Goal: Transaction & Acquisition: Purchase product/service

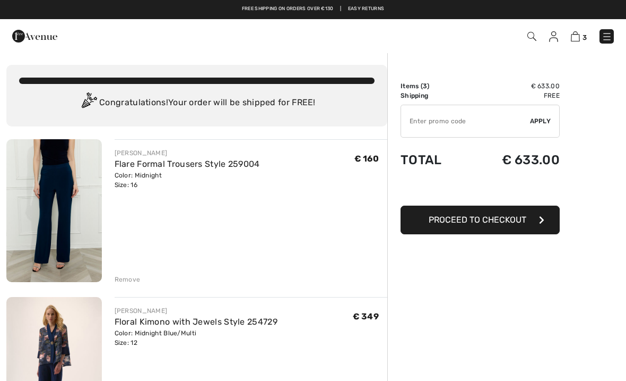
click at [133, 189] on div "FRANK LYMAN Flare Formal Trousers Style 259004 Color: Midnight Size: 16 Final S…" at bounding box center [251, 211] width 273 height 145
click at [179, 179] on div "Color: Midnight Size: 16" at bounding box center [187, 179] width 145 height 19
click at [149, 161] on link "Flare Formal Trousers Style 259004" at bounding box center [187, 164] width 145 height 10
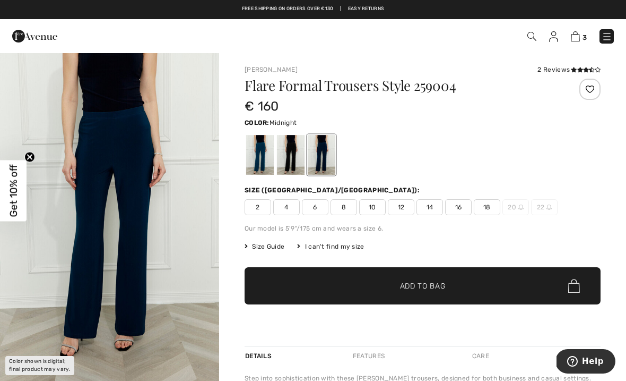
click at [430, 208] on span "14" at bounding box center [430, 207] width 27 height 16
click at [418, 288] on span "Add to Bag" at bounding box center [423, 285] width 46 height 11
click at [572, 39] on img at bounding box center [575, 36] width 9 height 10
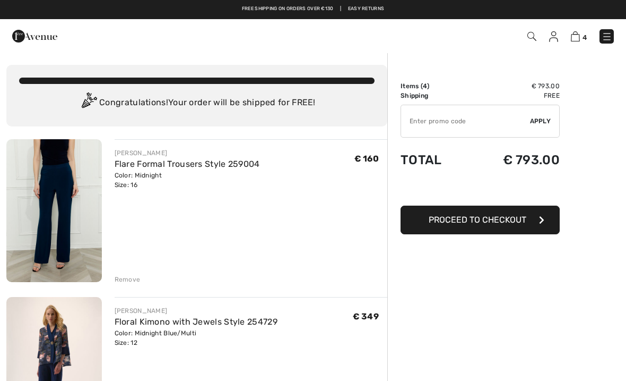
click at [128, 275] on div "Remove" at bounding box center [128, 279] width 26 height 10
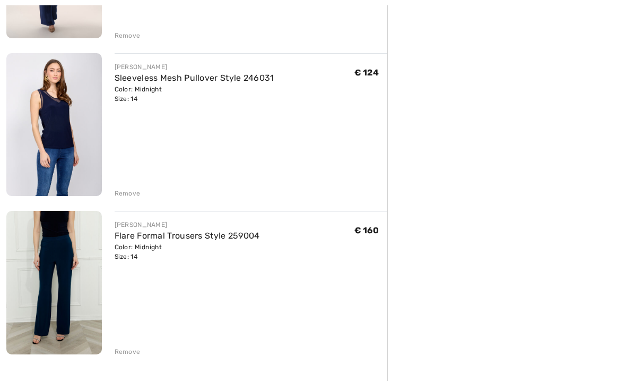
scroll to position [244, 0]
click at [48, 287] on img at bounding box center [54, 282] width 96 height 143
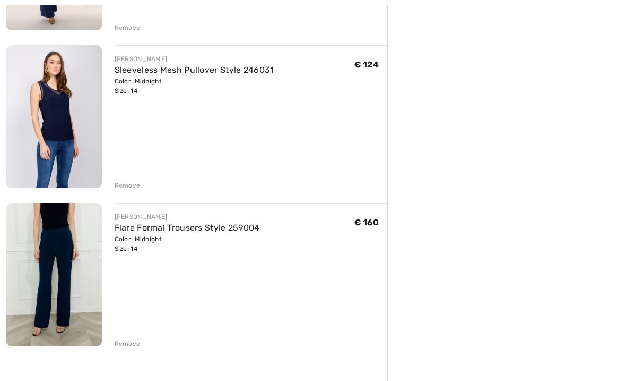
scroll to position [268, 0]
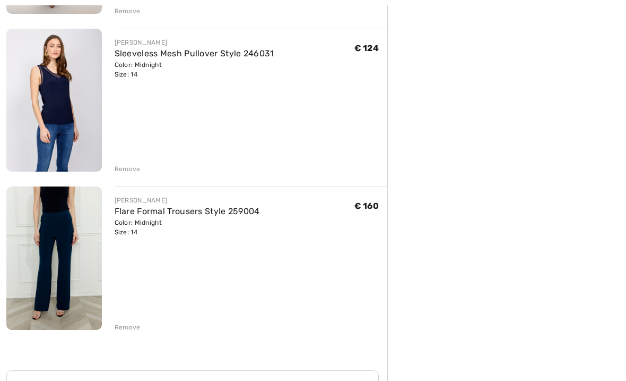
click at [50, 278] on img at bounding box center [54, 258] width 96 height 143
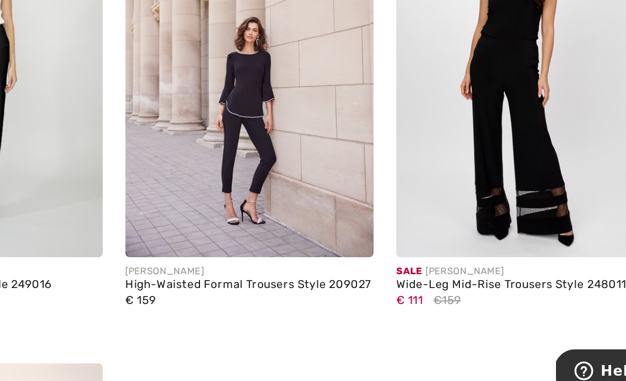
scroll to position [851, 0]
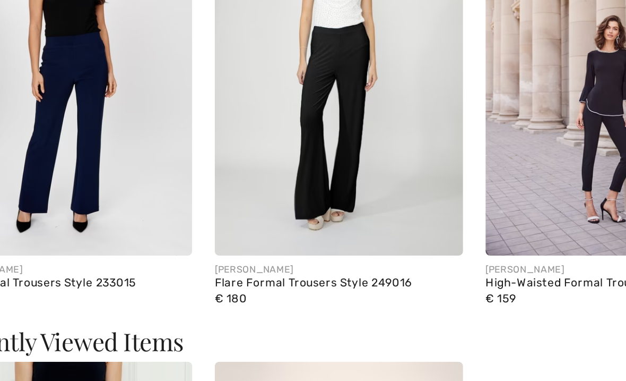
click at [160, 88] on img at bounding box center [230, 190] width 141 height 211
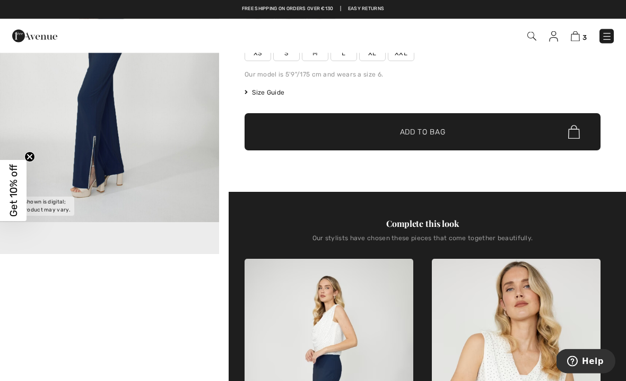
scroll to position [162, 0]
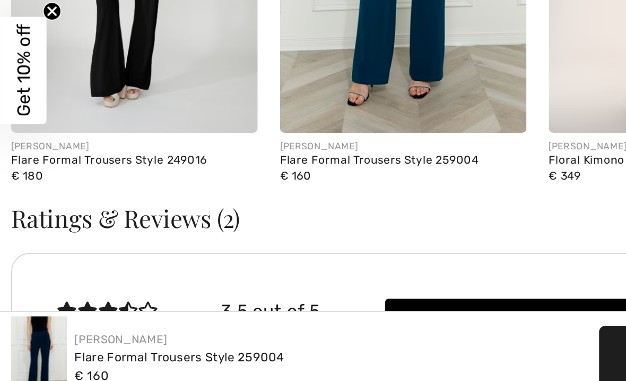
scroll to position [1198, 0]
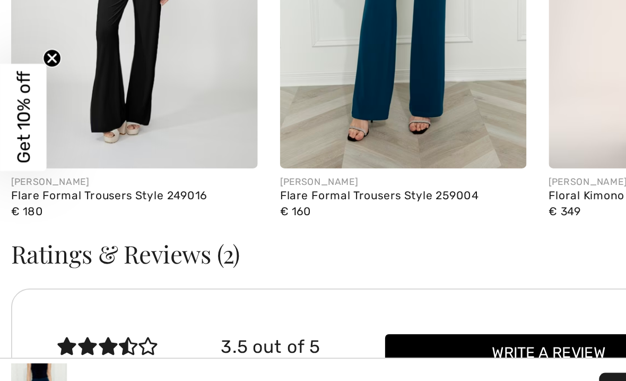
click at [67, 53] on img at bounding box center [76, 114] width 141 height 211
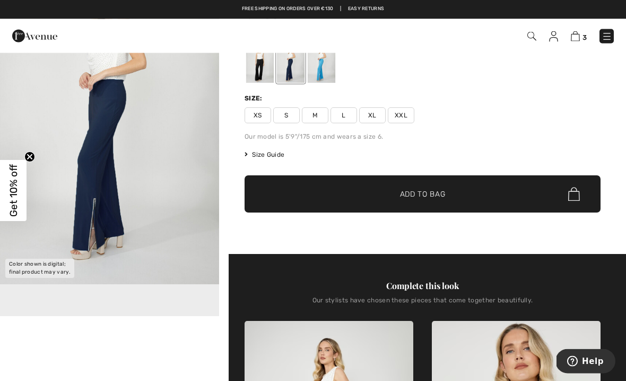
scroll to position [93, 0]
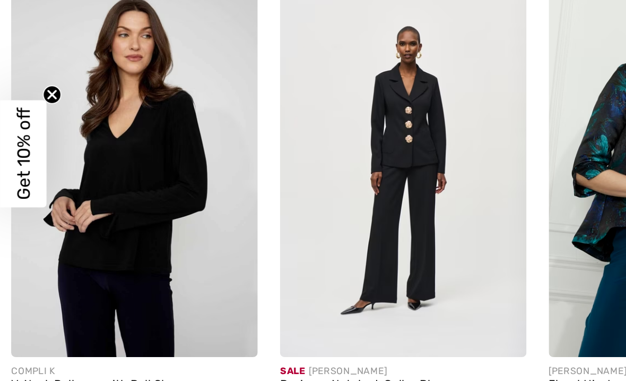
click at [49, 141] on img at bounding box center [76, 201] width 141 height 211
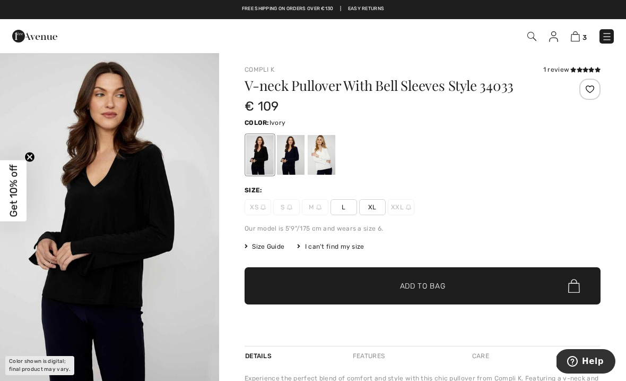
click at [318, 154] on div at bounding box center [322, 155] width 28 height 40
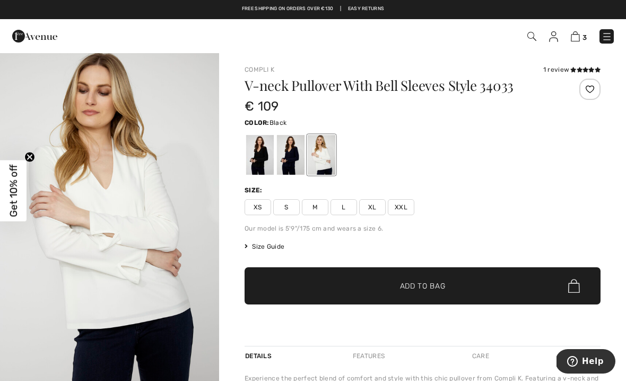
click at [259, 154] on div at bounding box center [260, 155] width 28 height 40
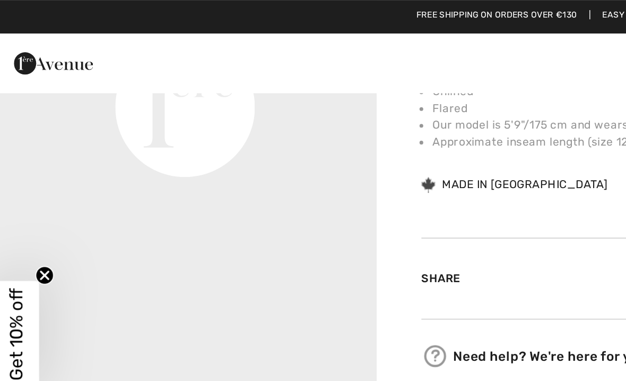
scroll to position [166, 0]
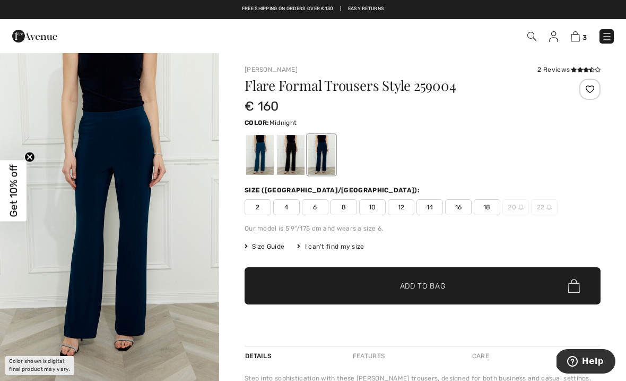
click at [607, 40] on img at bounding box center [607, 36] width 11 height 11
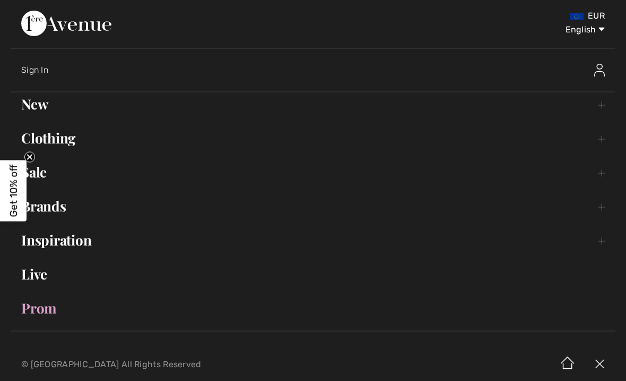
click at [64, 143] on link "Clothing Toggle submenu" at bounding box center [313, 137] width 605 height 23
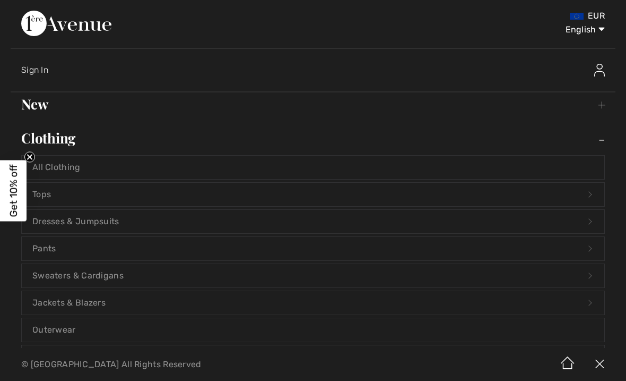
click at [46, 252] on link "Pants Open submenu" at bounding box center [313, 248] width 583 height 23
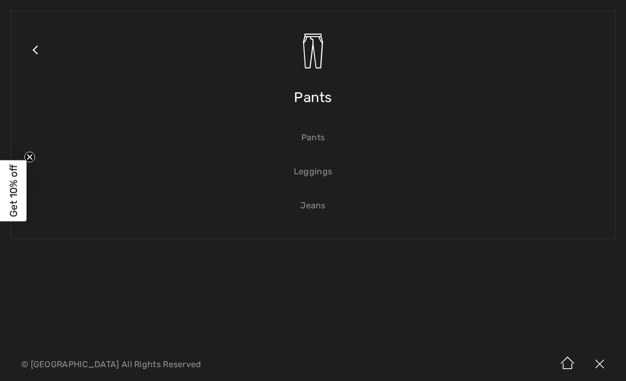
click at [312, 139] on link "Pants" at bounding box center [313, 137] width 583 height 23
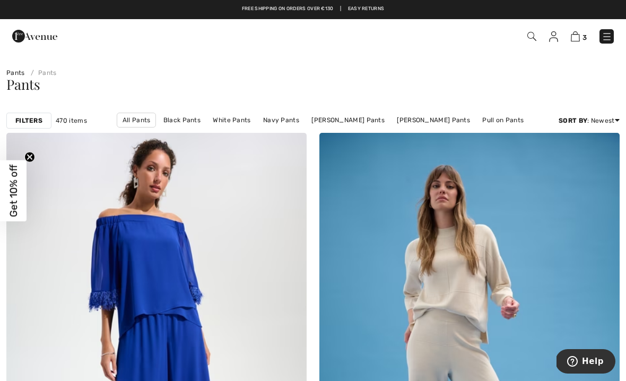
click at [265, 123] on link "Navy Pants" at bounding box center [281, 120] width 47 height 14
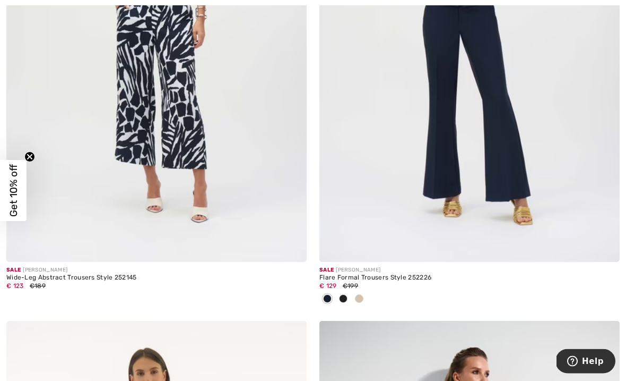
scroll to position [7639, 0]
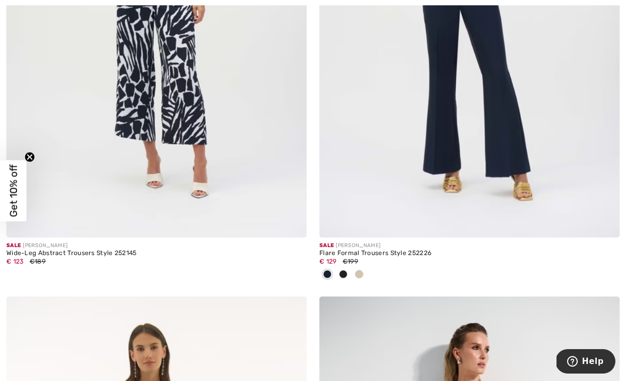
click at [430, 140] on img at bounding box center [470, 12] width 300 height 451
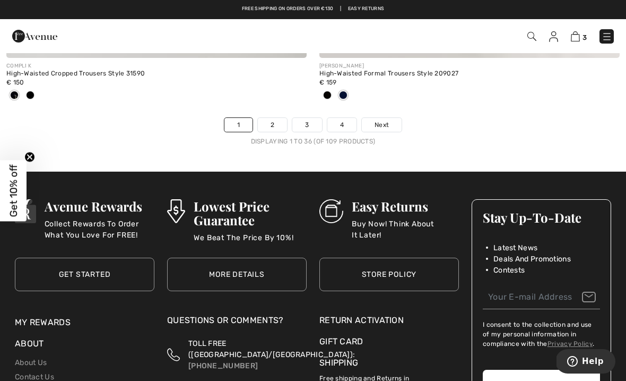
scroll to position [9329, 0]
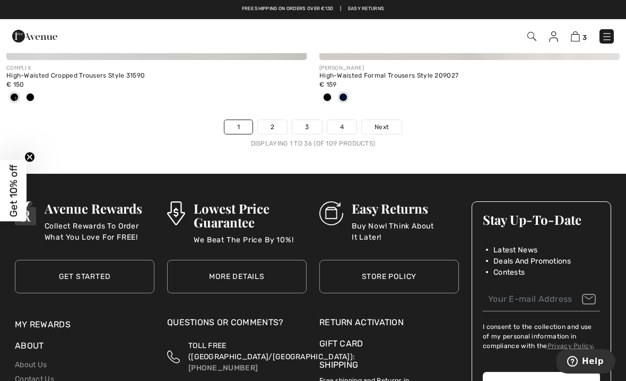
click at [281, 120] on link "2" at bounding box center [272, 127] width 29 height 14
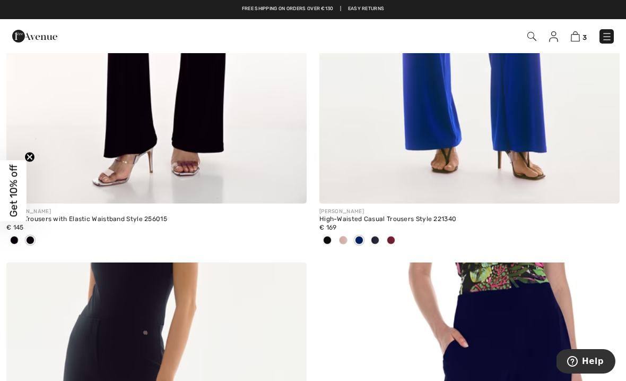
scroll to position [1400, 0]
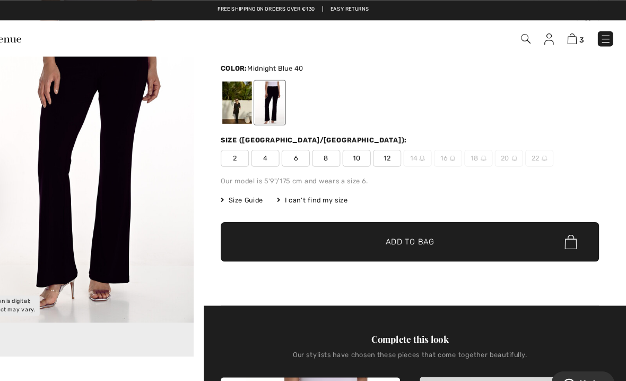
scroll to position [77, 0]
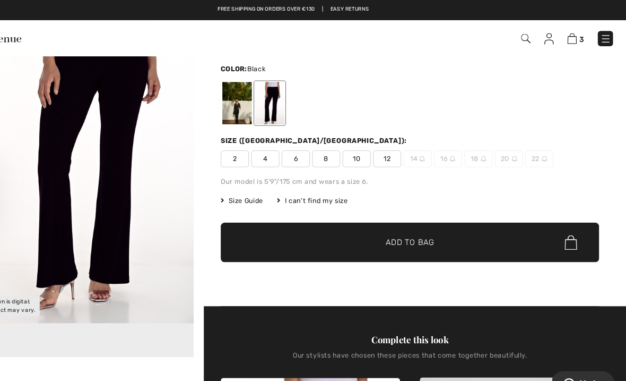
click at [246, 92] on div at bounding box center [260, 97] width 28 height 40
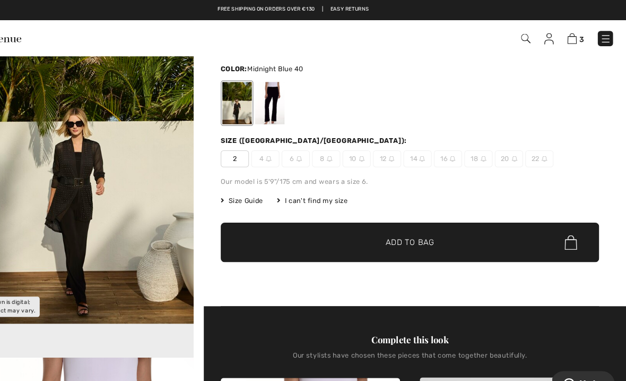
click at [277, 98] on div at bounding box center [291, 97] width 28 height 40
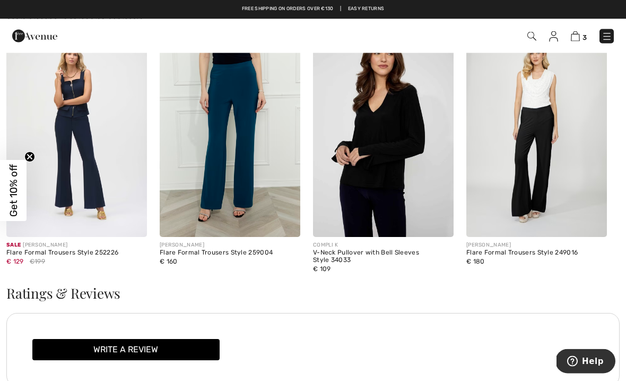
scroll to position [1528, 0]
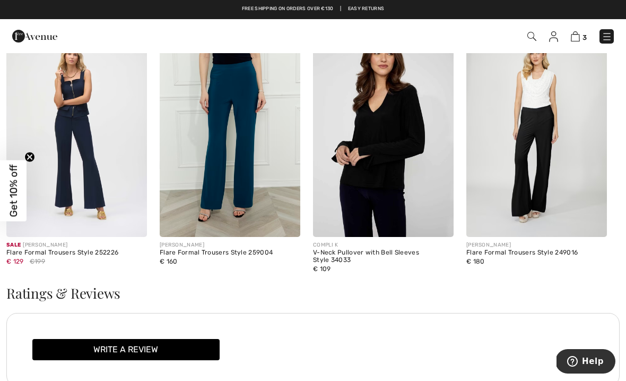
click at [220, 140] on img at bounding box center [230, 131] width 141 height 211
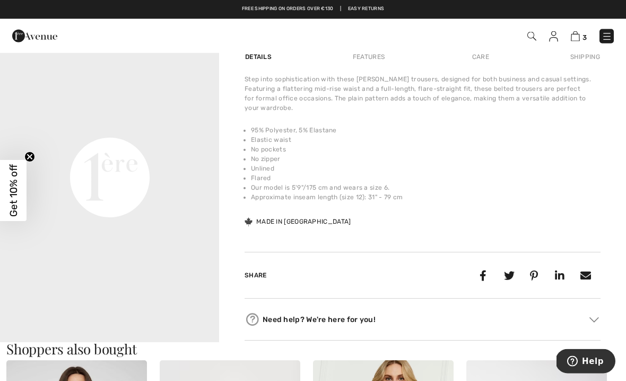
scroll to position [299, 0]
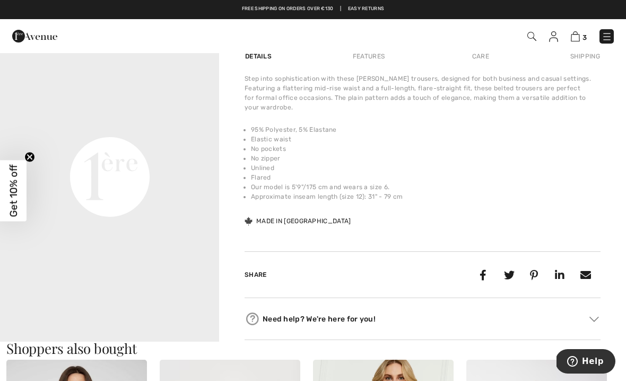
click at [576, 34] on img at bounding box center [575, 36] width 9 height 10
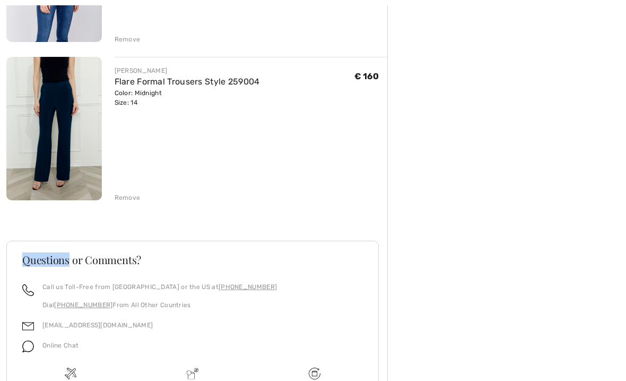
scroll to position [398, 0]
click at [54, 125] on img at bounding box center [54, 127] width 96 height 143
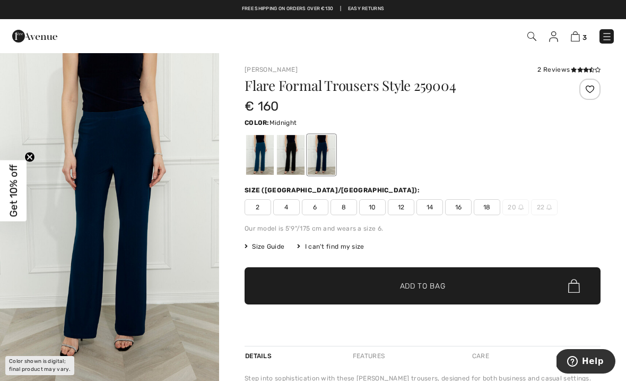
click at [442, 214] on span "14" at bounding box center [430, 207] width 27 height 16
click at [580, 38] on img at bounding box center [575, 36] width 9 height 10
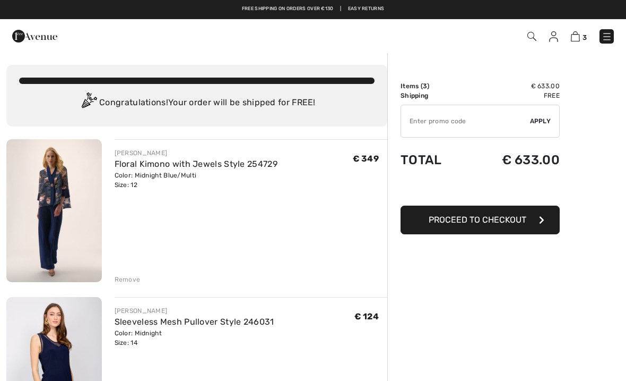
click at [53, 217] on img at bounding box center [54, 210] width 96 height 143
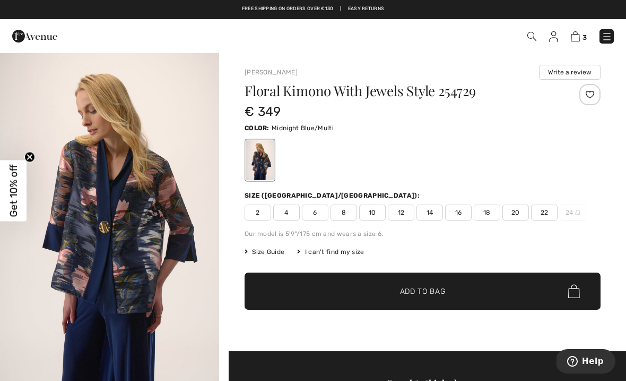
click at [400, 212] on span "12" at bounding box center [401, 212] width 27 height 16
click at [580, 38] on img at bounding box center [575, 36] width 9 height 10
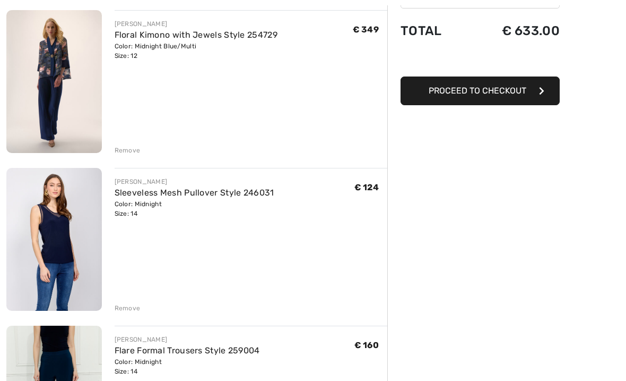
scroll to position [128, 0]
click at [47, 248] on img at bounding box center [54, 239] width 96 height 143
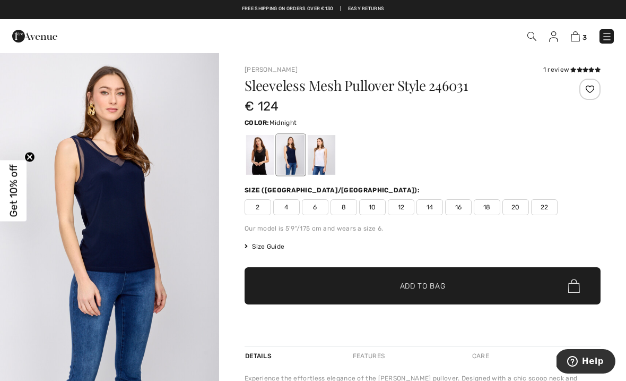
click at [433, 212] on span "14" at bounding box center [430, 207] width 27 height 16
click at [579, 35] on img at bounding box center [575, 36] width 9 height 10
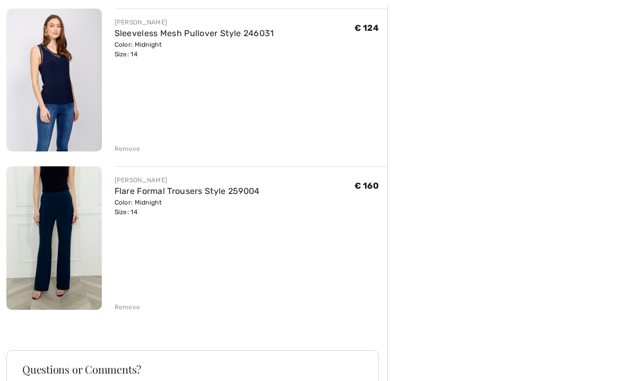
scroll to position [288, 0]
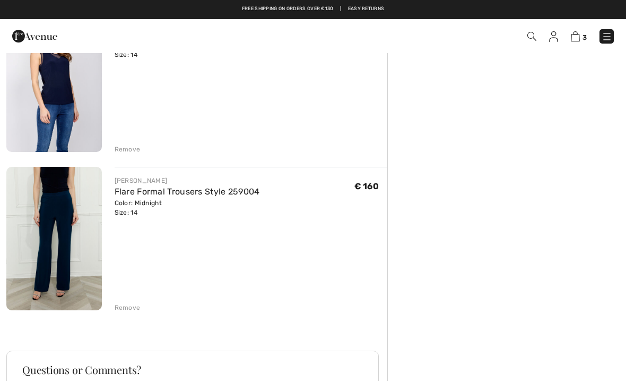
click at [64, 233] on img at bounding box center [54, 238] width 96 height 143
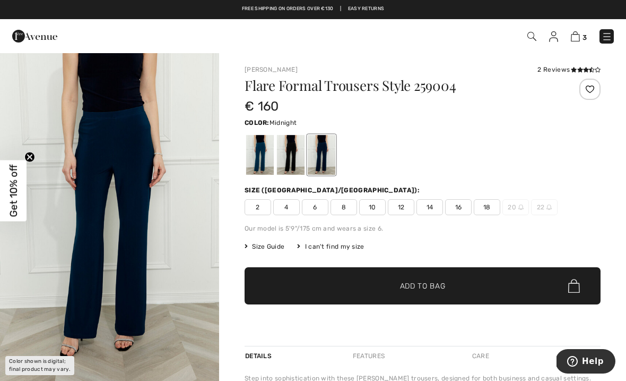
click at [428, 210] on span "14" at bounding box center [430, 207] width 27 height 16
click at [580, 37] on img at bounding box center [575, 36] width 9 height 10
click at [606, 41] on img at bounding box center [607, 36] width 11 height 11
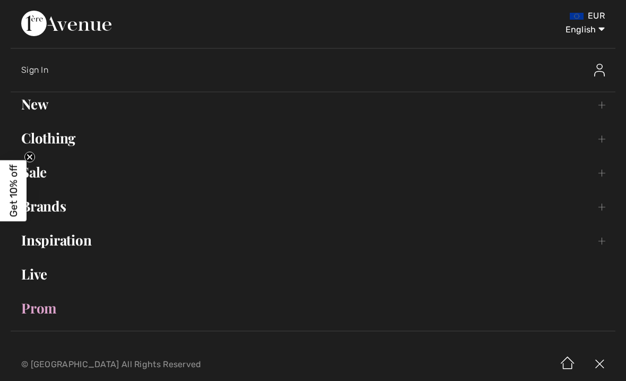
click at [59, 140] on link "Clothing Toggle submenu" at bounding box center [313, 137] width 605 height 23
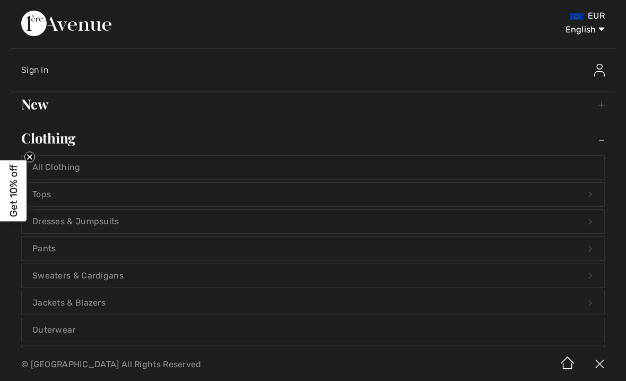
click at [47, 190] on link "Tops Open submenu" at bounding box center [313, 194] width 583 height 23
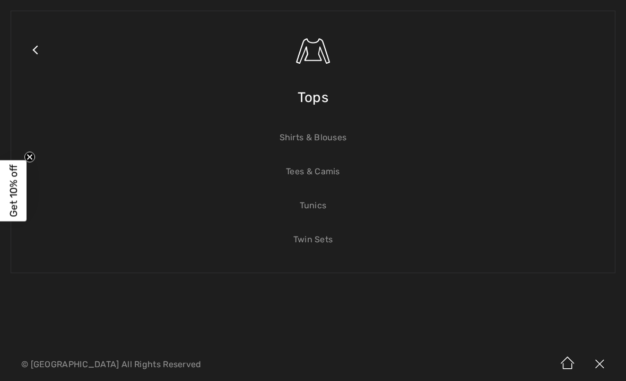
click at [307, 140] on link "Shirts & Blouses" at bounding box center [313, 137] width 583 height 23
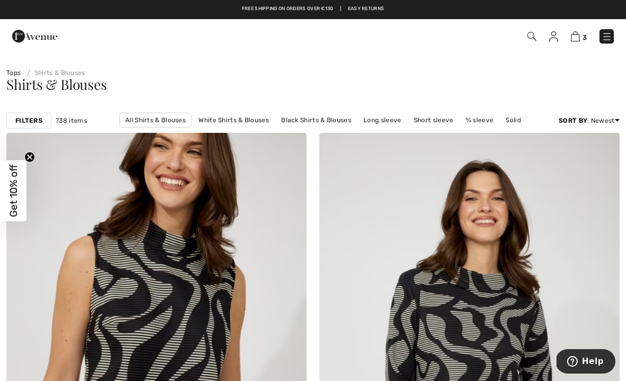
click at [582, 157] on link "Price: Low to High" at bounding box center [578, 149] width 68 height 16
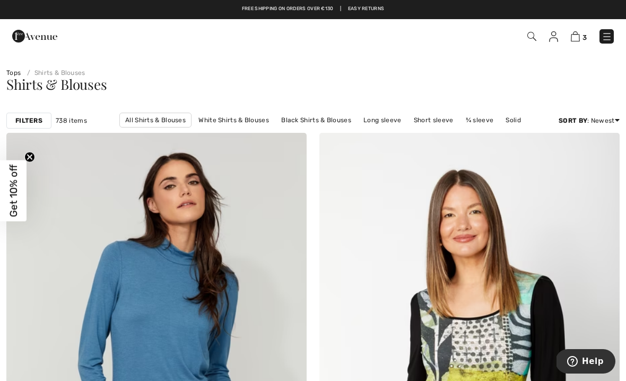
click at [606, 34] on img at bounding box center [607, 36] width 11 height 11
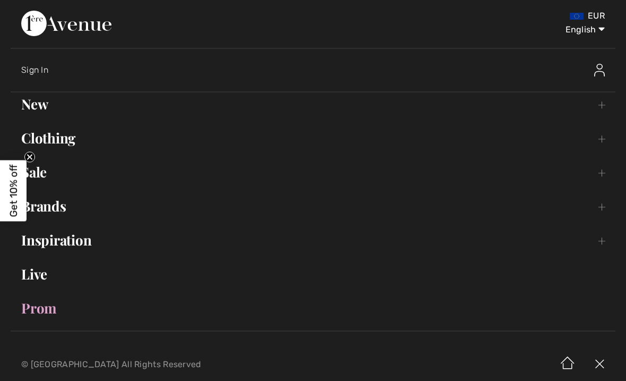
click at [57, 135] on link "Clothing Toggle submenu" at bounding box center [313, 137] width 605 height 23
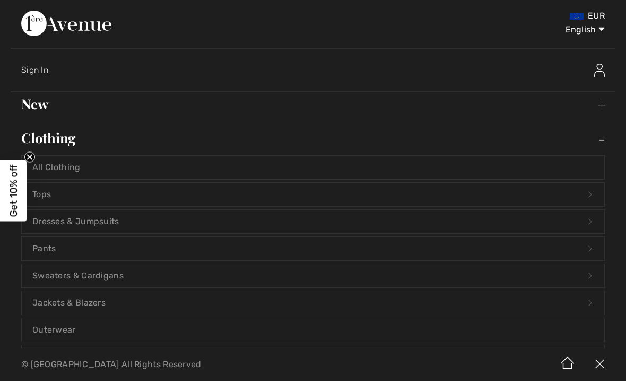
click at [0, 281] on div "EUR English English Français Sign In New Toggle submenu View All Tops Dresses &…" at bounding box center [313, 174] width 626 height 348
click at [61, 170] on link "All Clothing" at bounding box center [313, 167] width 583 height 23
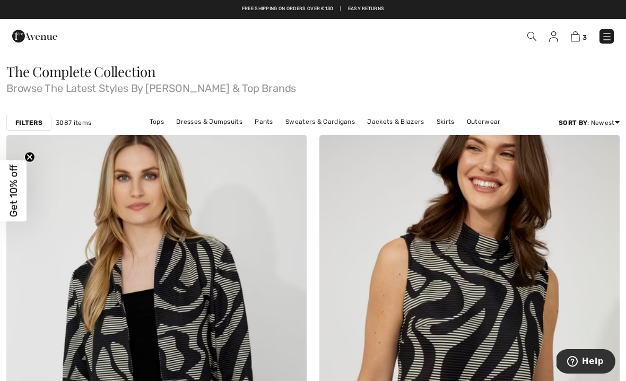
click at [607, 32] on img at bounding box center [607, 36] width 11 height 11
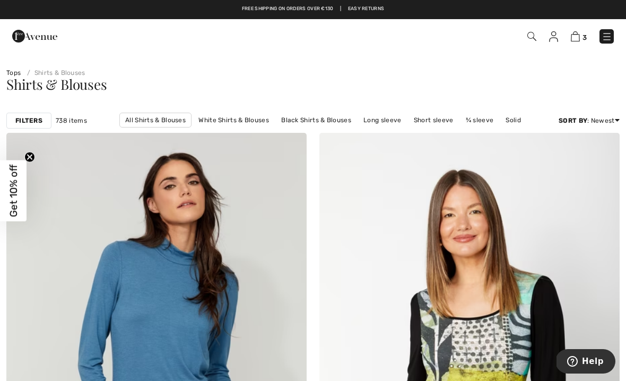
click at [610, 34] on img at bounding box center [607, 36] width 11 height 11
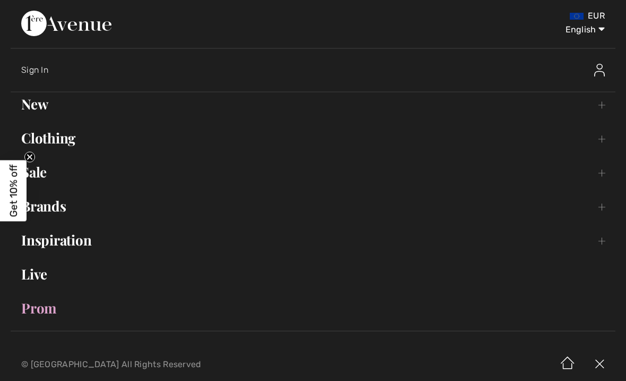
click at [48, 140] on link "Clothing Toggle submenu" at bounding box center [313, 137] width 605 height 23
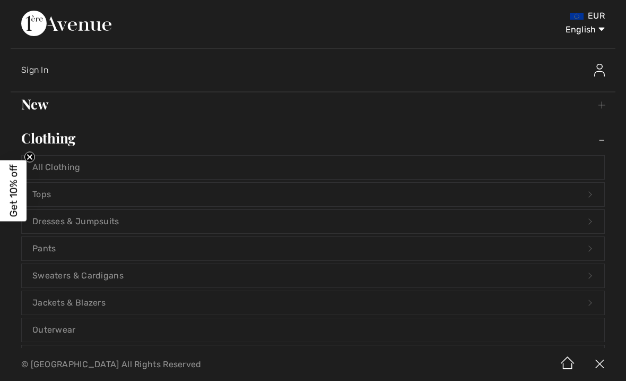
click at [208, 137] on link "Clothing Toggle submenu" at bounding box center [313, 137] width 605 height 23
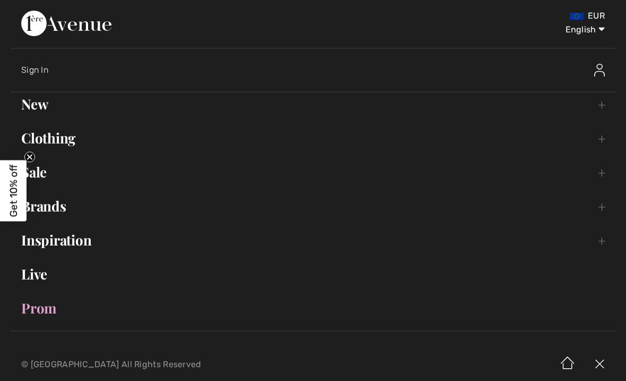
click at [56, 170] on link "Sale Toggle submenu" at bounding box center [313, 171] width 605 height 23
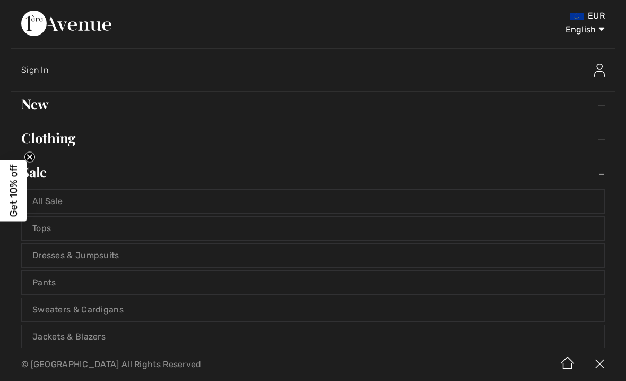
click at [53, 201] on link "All Sale" at bounding box center [313, 200] width 583 height 23
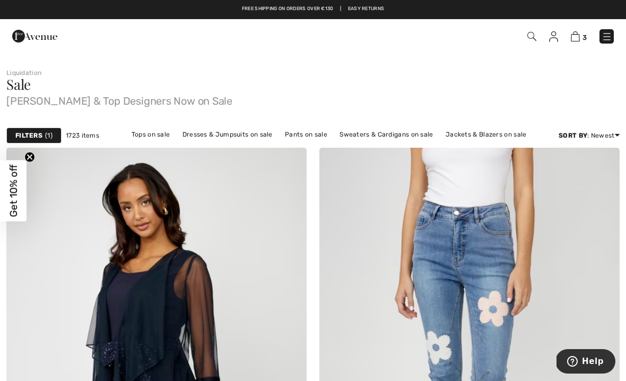
click at [555, 167] on link "Price: Low to High" at bounding box center [576, 164] width 69 height 16
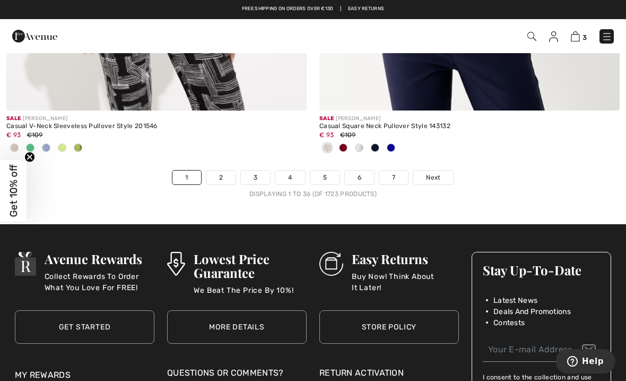
scroll to position [9225, 0]
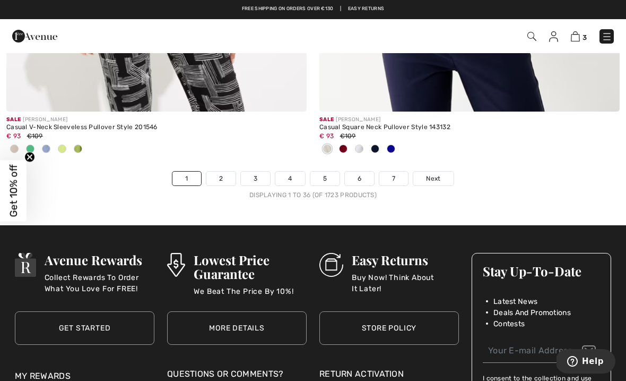
click at [225, 171] on link "2" at bounding box center [220, 178] width 29 height 14
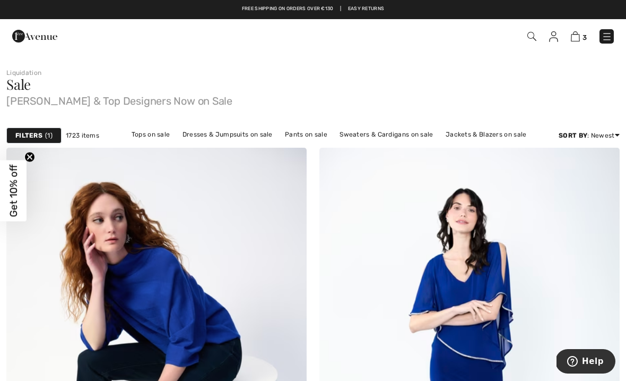
click at [590, 204] on link "Discount: Low to High" at bounding box center [576, 196] width 69 height 16
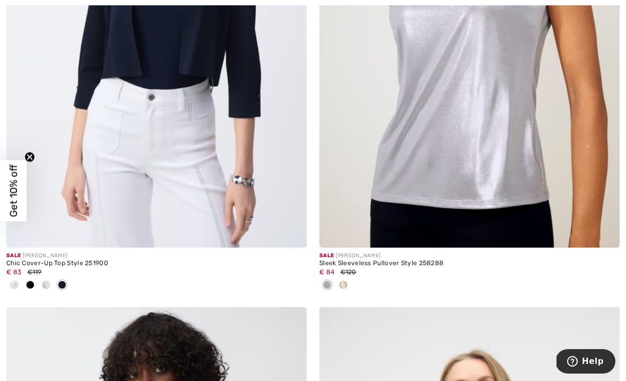
scroll to position [848, 0]
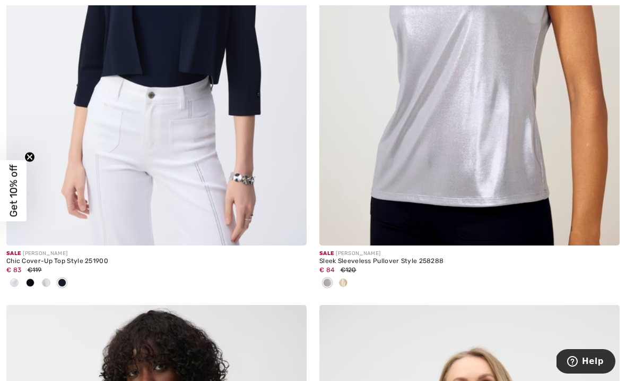
click at [139, 117] on img at bounding box center [156, 20] width 300 height 451
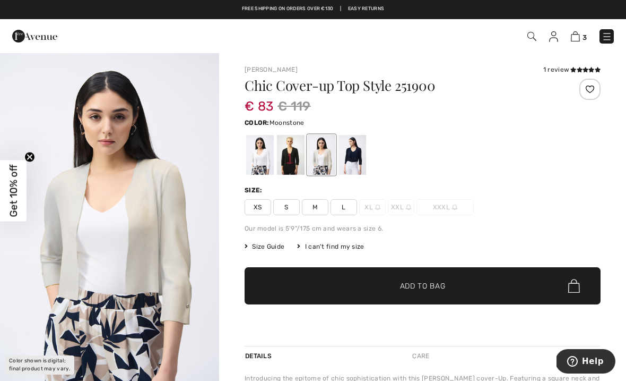
click at [352, 155] on div at bounding box center [353, 155] width 28 height 40
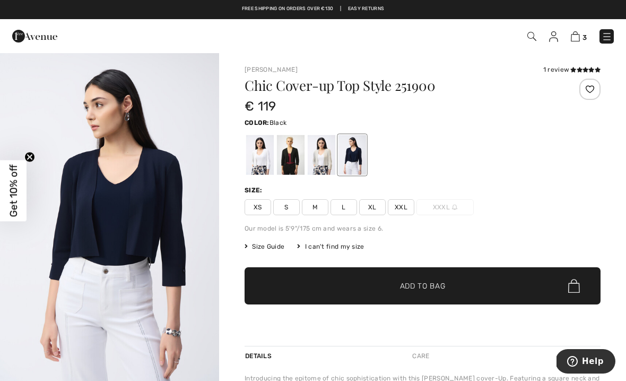
click at [287, 146] on div at bounding box center [291, 155] width 28 height 40
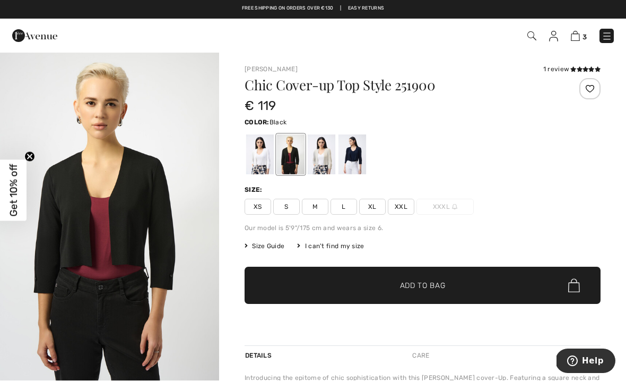
scroll to position [1, 0]
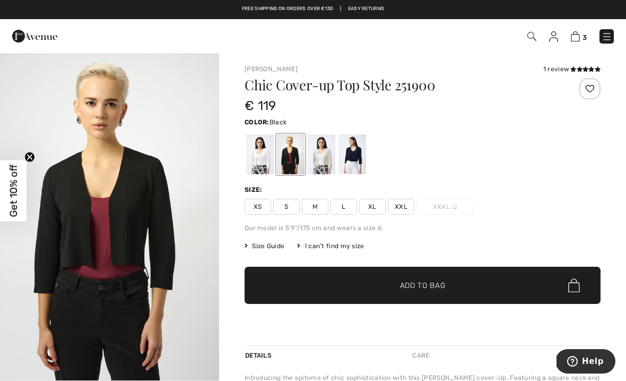
click at [358, 161] on div at bounding box center [353, 154] width 28 height 40
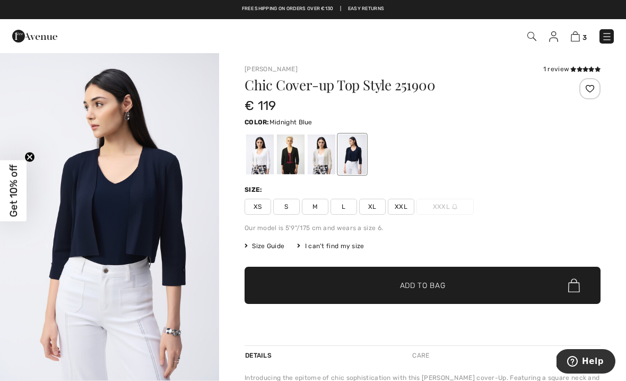
click at [343, 208] on span "L" at bounding box center [344, 207] width 27 height 16
click at [267, 248] on span "Size Guide" at bounding box center [265, 246] width 40 height 10
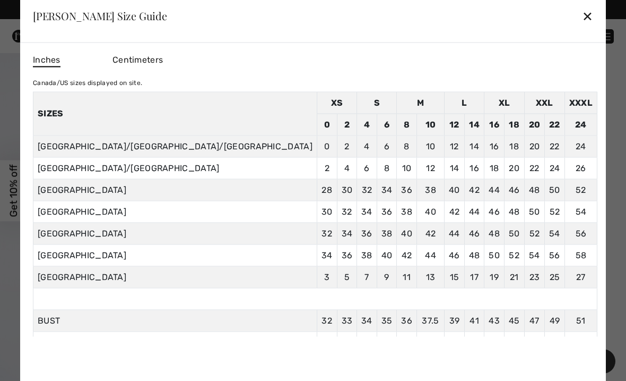
scroll to position [0, 0]
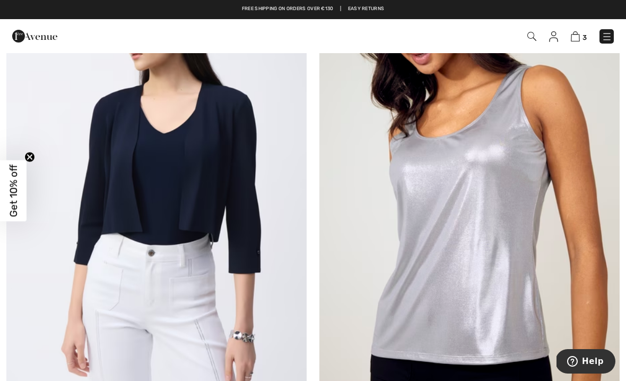
scroll to position [691, 0]
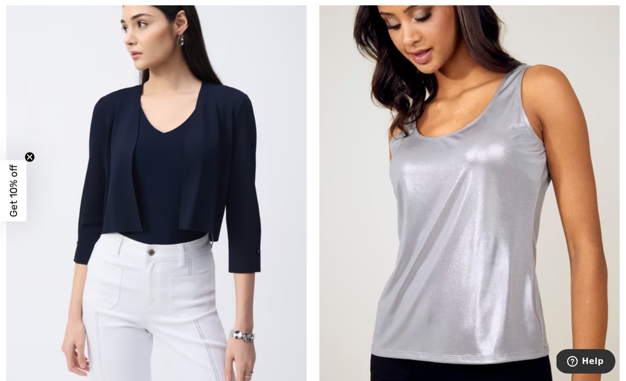
click at [123, 139] on img at bounding box center [156, 177] width 300 height 451
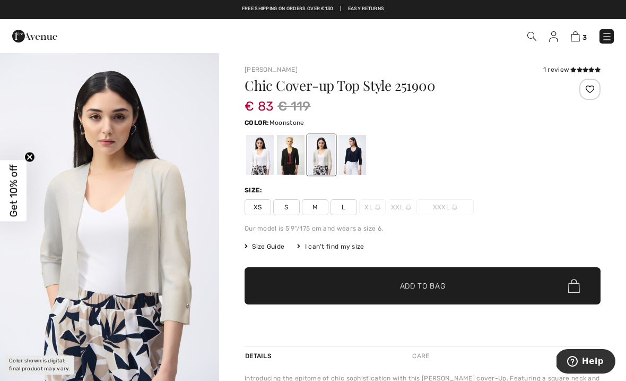
click at [355, 159] on div at bounding box center [353, 155] width 28 height 40
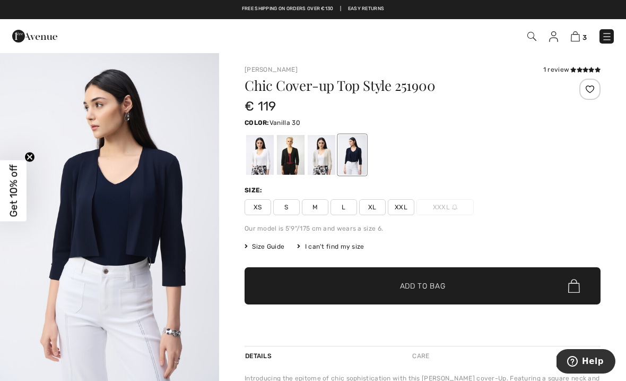
click at [262, 161] on div at bounding box center [260, 155] width 28 height 40
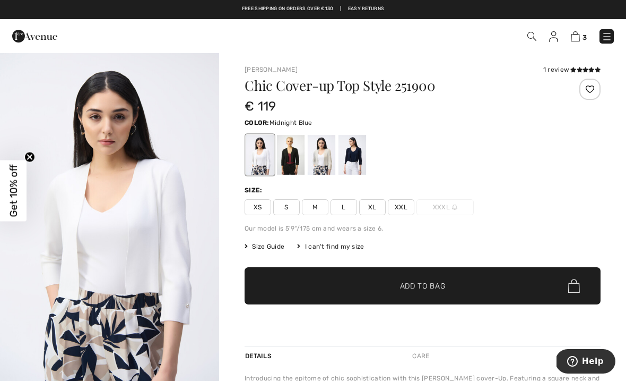
click at [355, 156] on div at bounding box center [353, 155] width 28 height 40
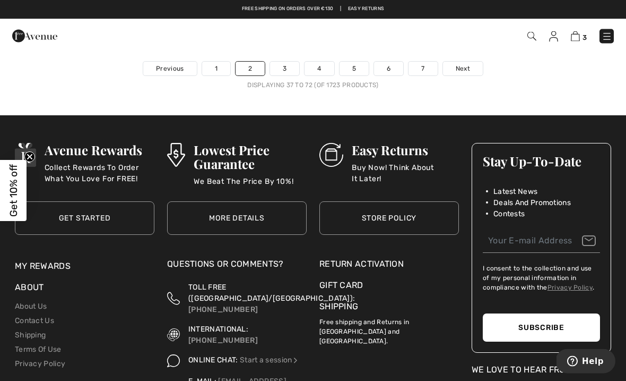
scroll to position [9293, 0]
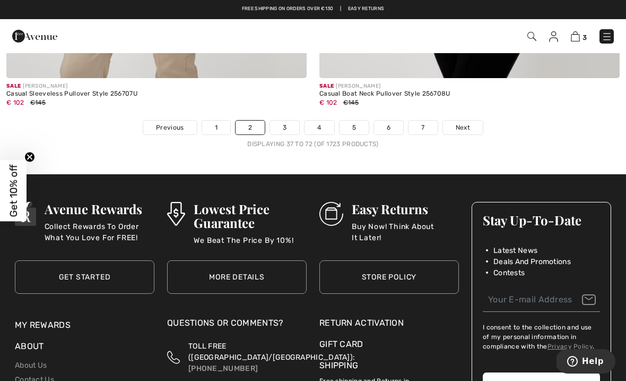
click at [285, 121] on link "3" at bounding box center [284, 127] width 29 height 14
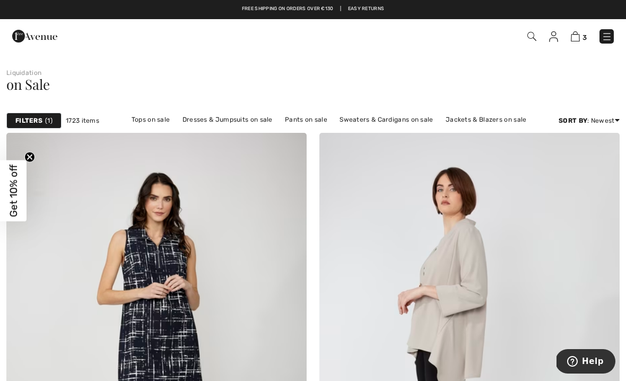
click at [33, 124] on strong "Filters" at bounding box center [28, 121] width 27 height 10
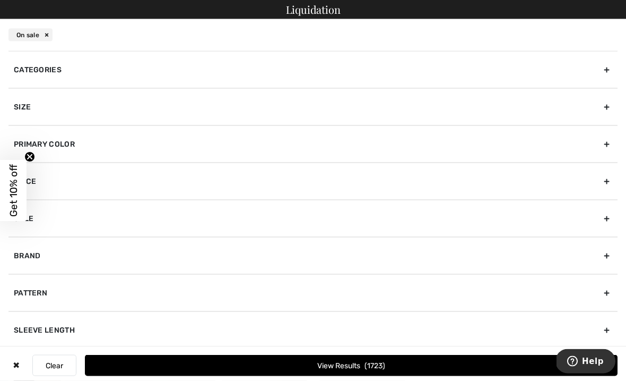
scroll to position [12, 0]
click at [29, 97] on div "Size" at bounding box center [312, 106] width 609 height 37
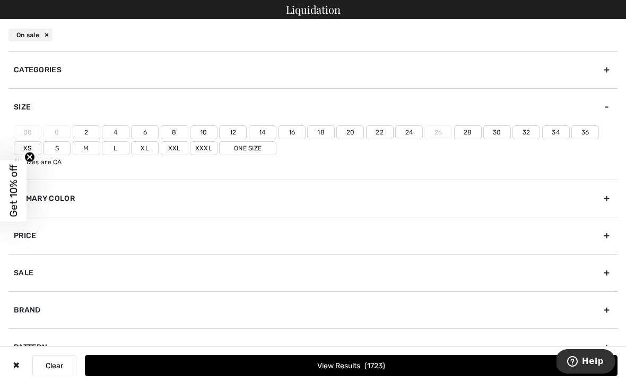
click at [262, 132] on label "14" at bounding box center [263, 132] width 28 height 14
click at [0, 0] on input"] "14" at bounding box center [0, 0] width 0 height 0
click at [116, 145] on label "L" at bounding box center [116, 148] width 28 height 14
click at [0, 0] on input"] "L" at bounding box center [0, 0] width 0 height 0
click at [346, 376] on button "View Results 453" at bounding box center [351, 365] width 533 height 21
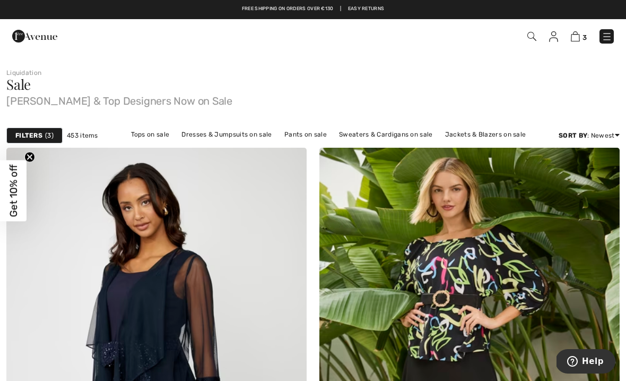
click at [581, 199] on link "Discount: Low to High" at bounding box center [576, 196] width 69 height 16
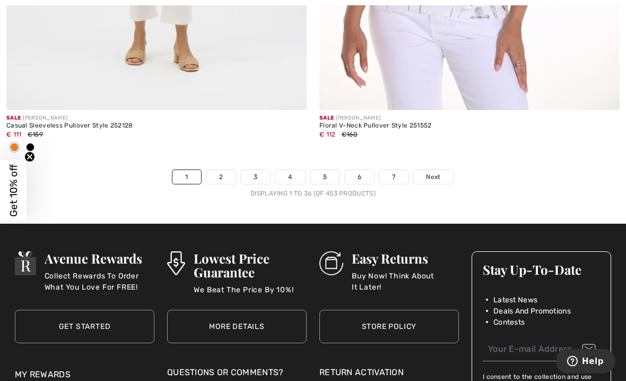
scroll to position [9261, 0]
click at [228, 170] on link "2" at bounding box center [220, 177] width 29 height 14
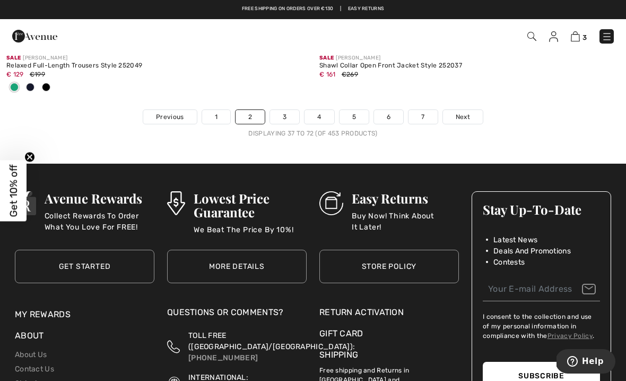
scroll to position [9389, 0]
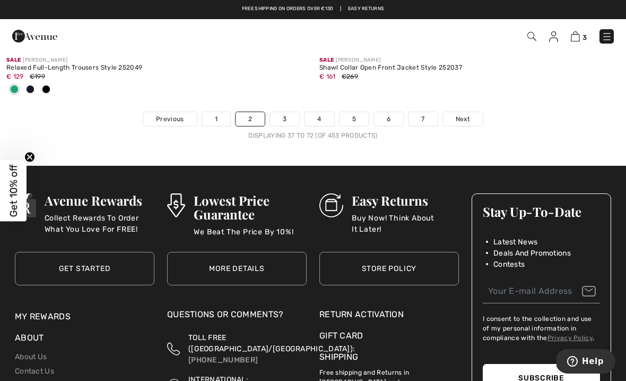
click at [284, 112] on link "3" at bounding box center [284, 119] width 29 height 14
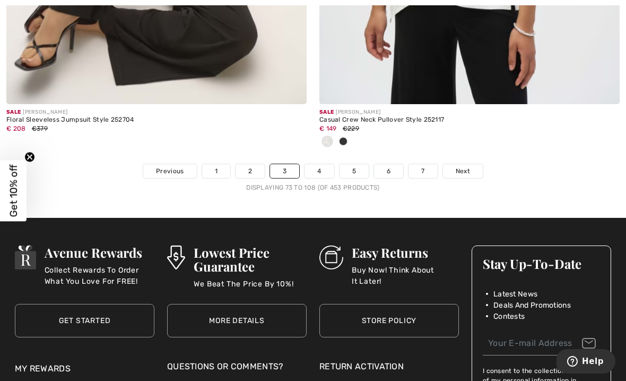
scroll to position [9250, 0]
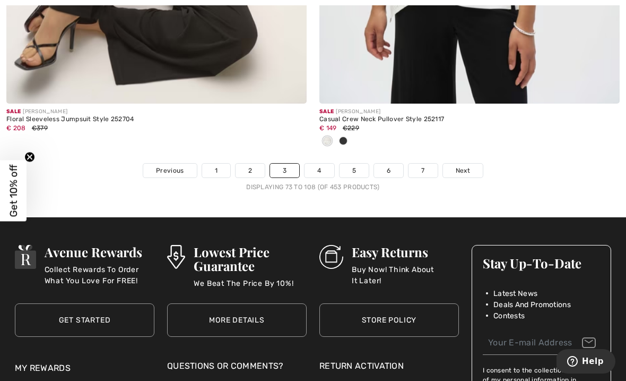
click at [330, 163] on link "4" at bounding box center [319, 170] width 29 height 14
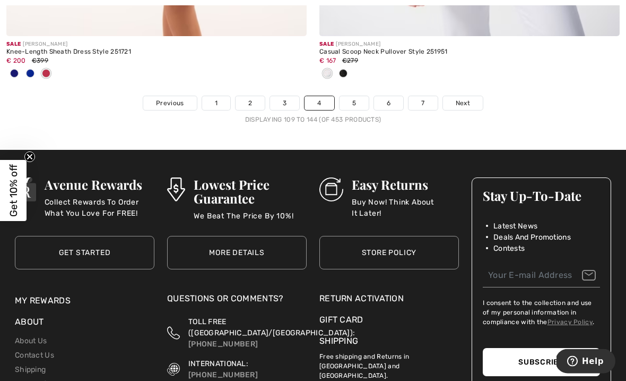
scroll to position [9265, 0]
click at [359, 97] on link "5" at bounding box center [354, 103] width 29 height 14
click at [366, 96] on link "5" at bounding box center [354, 103] width 29 height 14
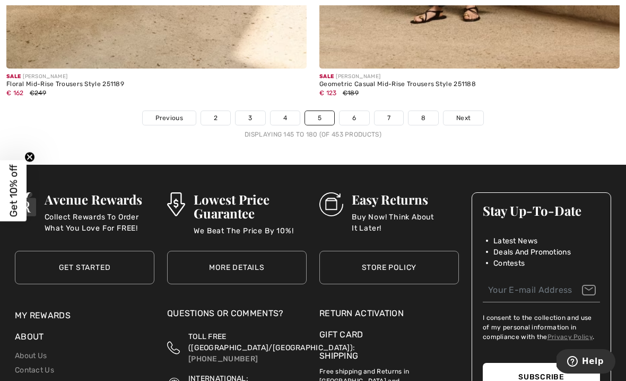
scroll to position [9359, 0]
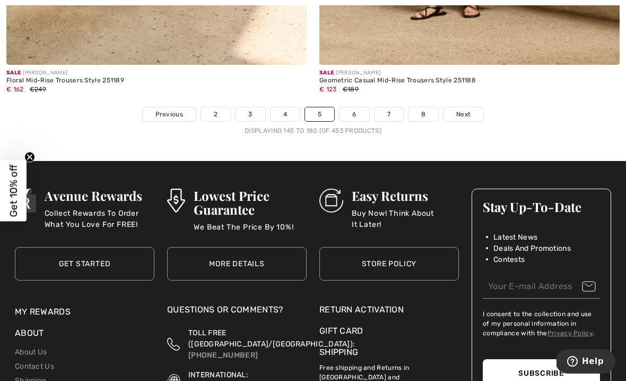
click at [355, 107] on link "6" at bounding box center [354, 114] width 29 height 14
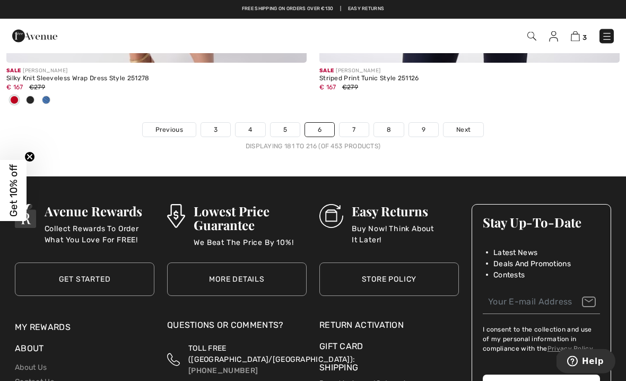
scroll to position [9283, 0]
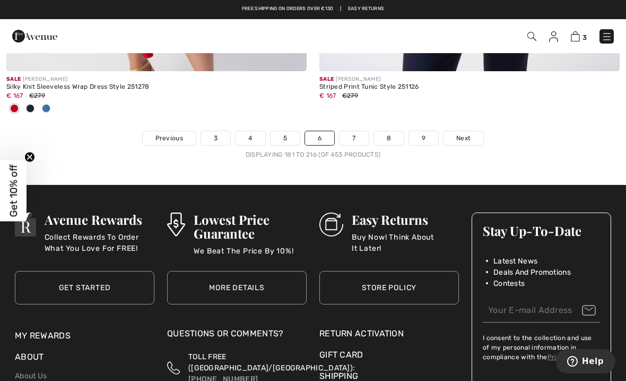
click at [358, 131] on link "7" at bounding box center [354, 138] width 29 height 14
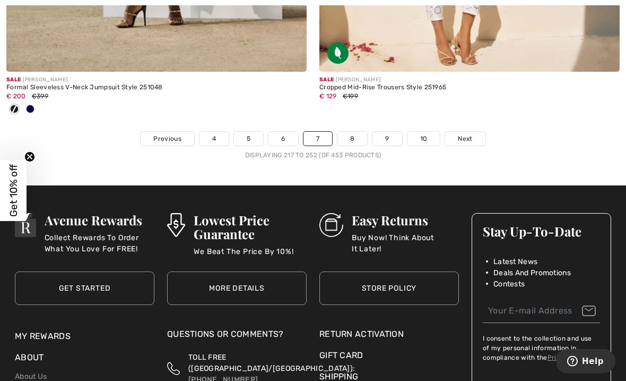
scroll to position [9387, 0]
click at [261, 134] on link "5" at bounding box center [248, 139] width 29 height 14
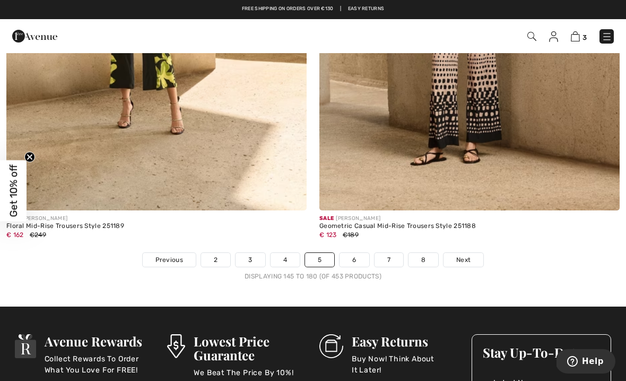
scroll to position [9213, 0]
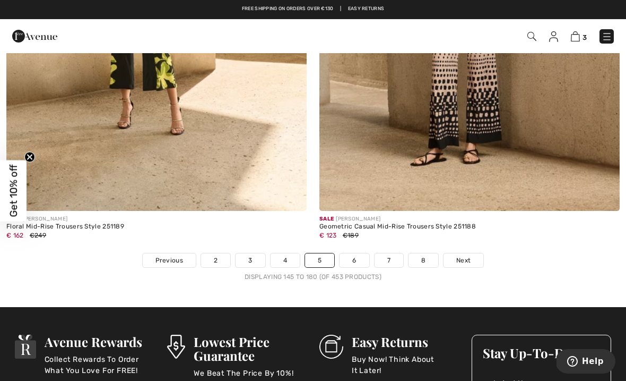
click at [425, 253] on link "8" at bounding box center [424, 260] width 30 height 14
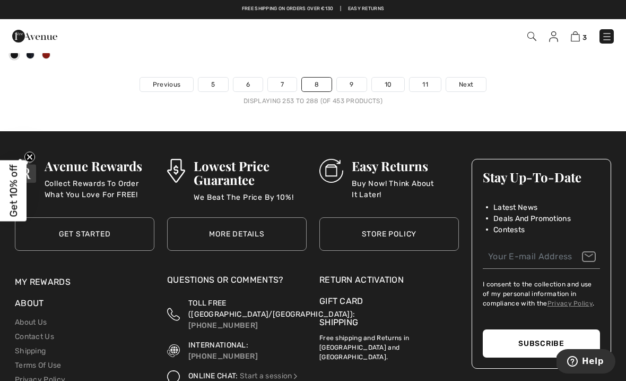
scroll to position [9183, 0]
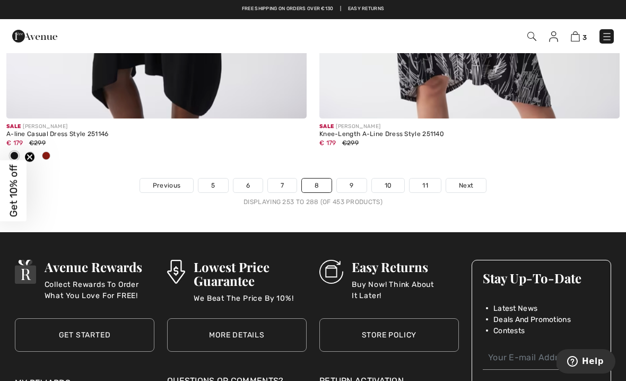
click at [353, 178] on link "9" at bounding box center [351, 185] width 29 height 14
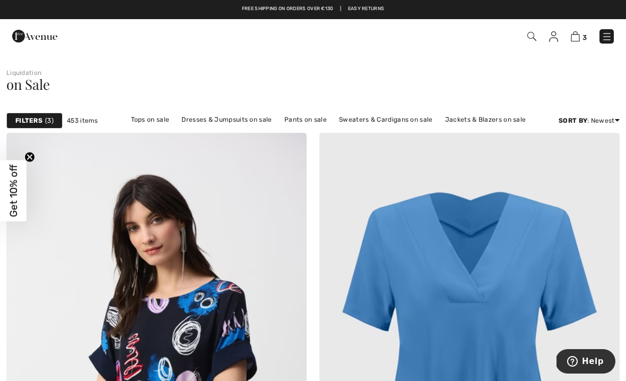
click at [149, 116] on link "Tops on sale" at bounding box center [150, 120] width 49 height 14
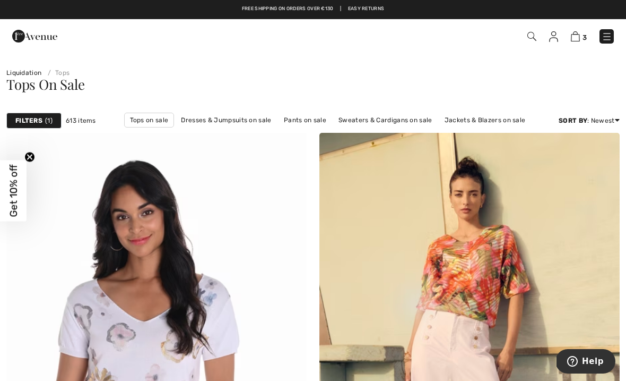
click at [585, 187] on link "Discount: Low to High" at bounding box center [576, 181] width 69 height 16
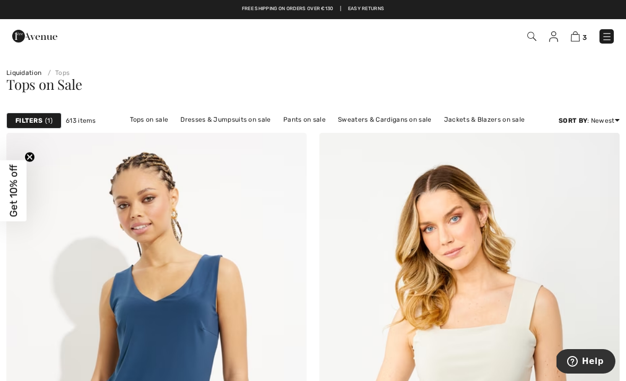
click at [608, 36] on img at bounding box center [607, 36] width 11 height 11
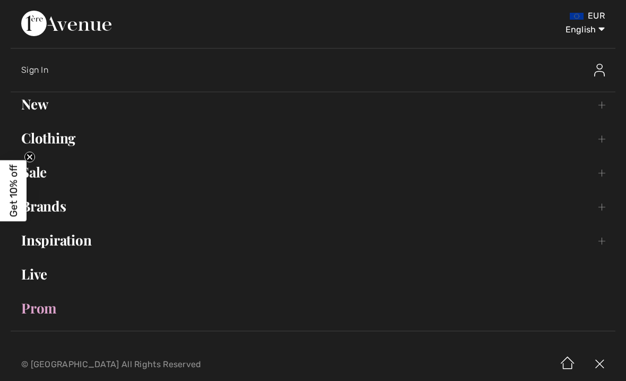
click at [44, 177] on link "Sale Toggle submenu" at bounding box center [313, 171] width 605 height 23
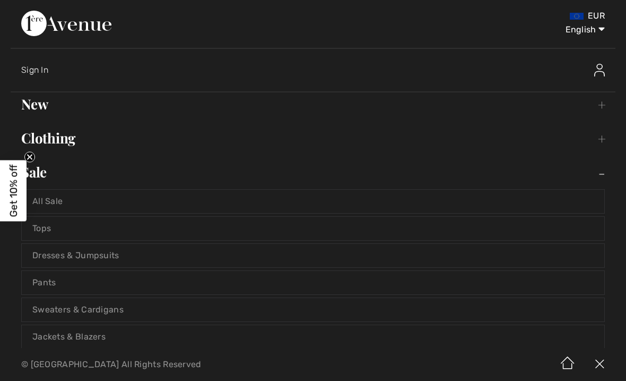
click at [46, 225] on link "Tops" at bounding box center [313, 228] width 583 height 23
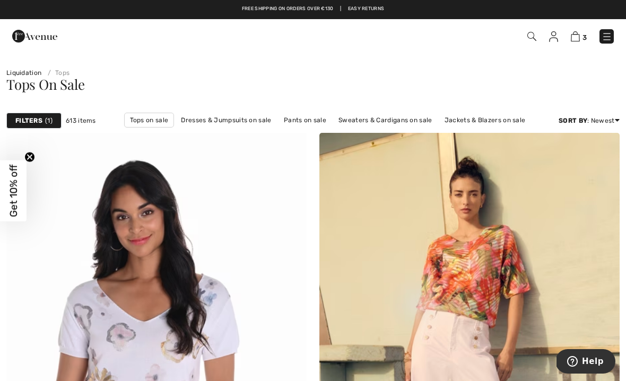
click at [520, 34] on span "3" at bounding box center [442, 36] width 344 height 14
click at [530, 34] on img at bounding box center [532, 36] width 9 height 9
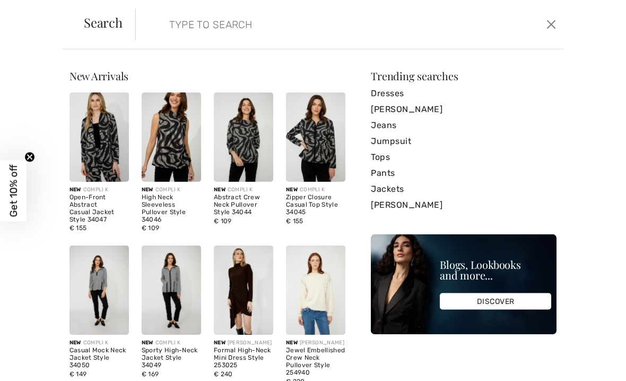
click at [175, 24] on input "search" at bounding box center [304, 24] width 287 height 32
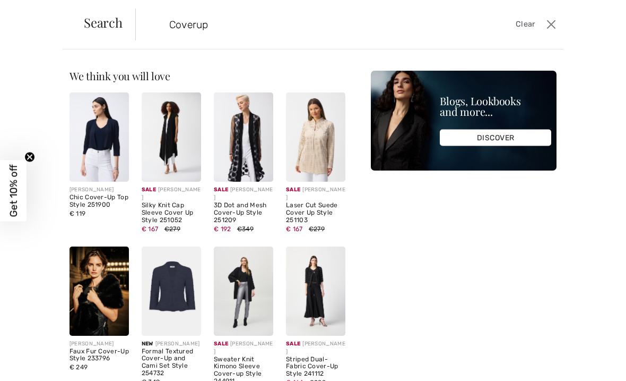
type input "Coverup"
click at [101, 126] on img at bounding box center [99, 136] width 59 height 89
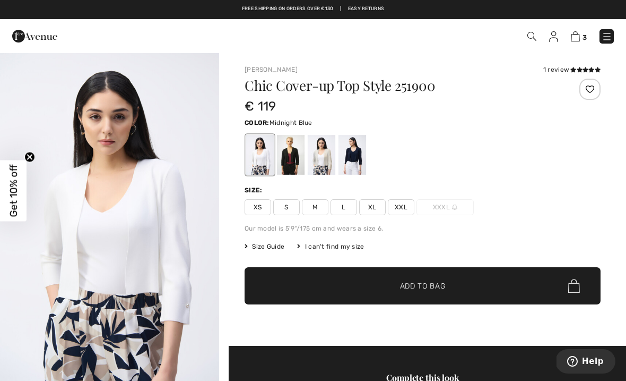
click at [356, 153] on div at bounding box center [353, 155] width 28 height 40
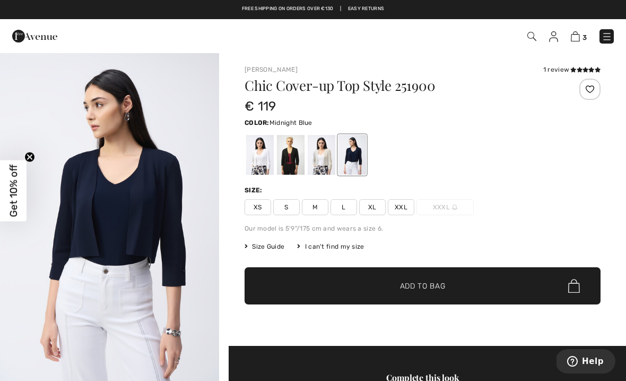
click at [315, 208] on span "M" at bounding box center [315, 207] width 27 height 16
click at [262, 249] on span "Size Guide" at bounding box center [265, 246] width 40 height 10
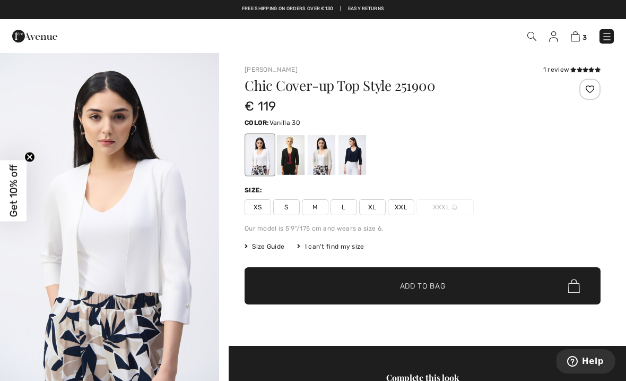
click at [359, 150] on div at bounding box center [353, 155] width 28 height 40
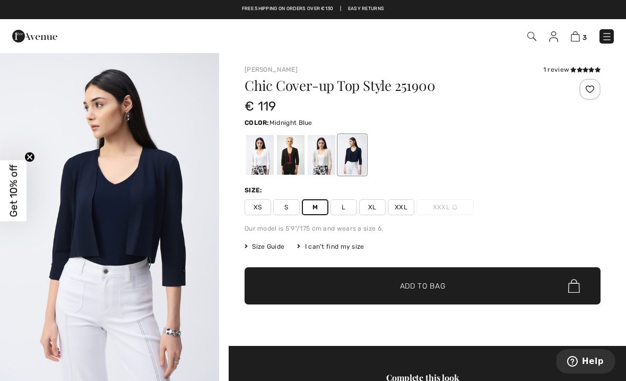
click at [341, 203] on span "L" at bounding box center [344, 207] width 27 height 16
click at [323, 163] on div at bounding box center [322, 155] width 28 height 40
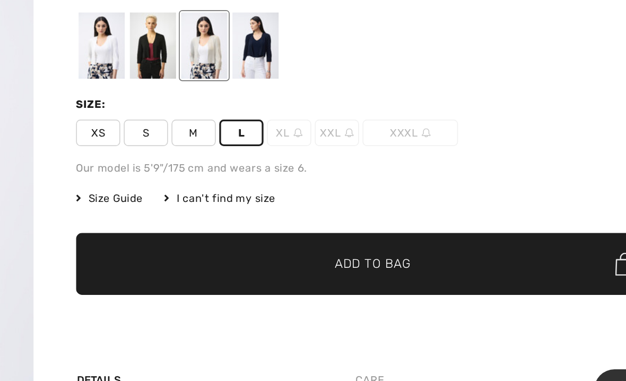
click at [400, 280] on span "Add to Bag" at bounding box center [423, 285] width 46 height 11
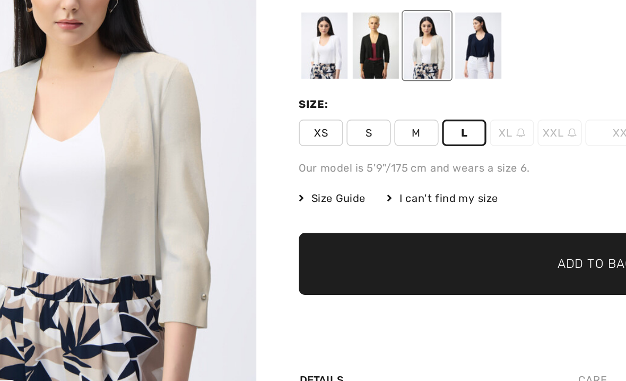
click at [339, 135] on div at bounding box center [353, 155] width 28 height 40
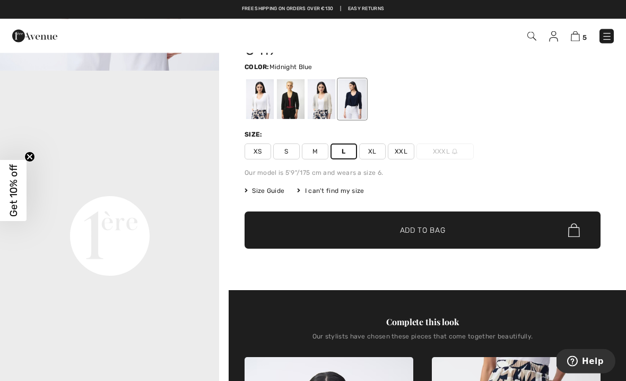
scroll to position [56, 0]
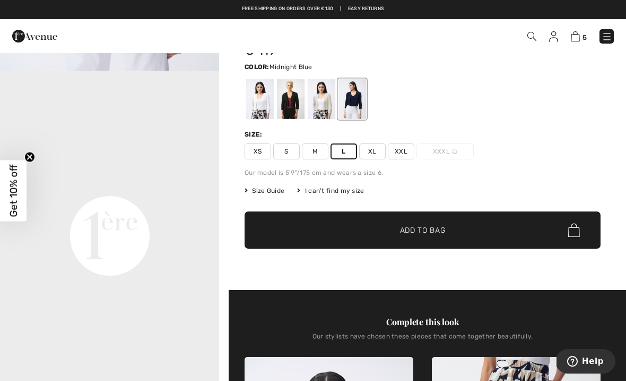
click at [264, 191] on span "Size Guide" at bounding box center [265, 191] width 40 height 10
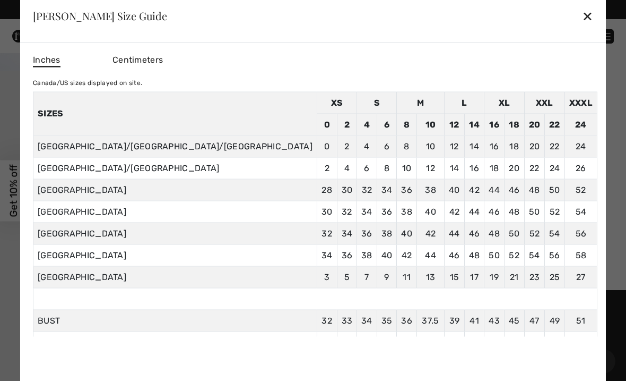
scroll to position [0, 0]
click at [582, 13] on div "✕" at bounding box center [587, 16] width 11 height 22
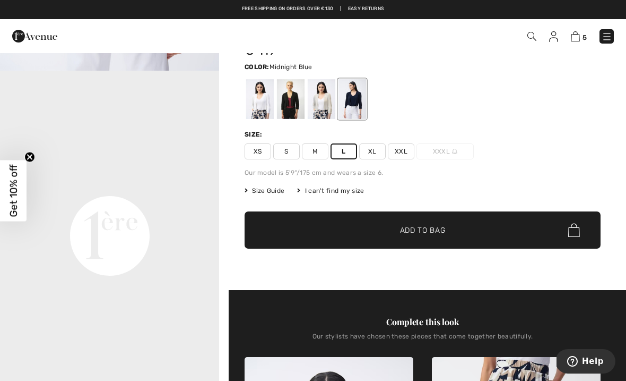
click at [576, 36] on img at bounding box center [575, 36] width 9 height 10
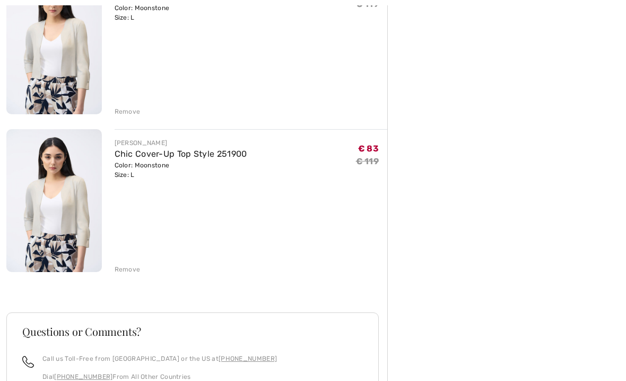
scroll to position [651, 0]
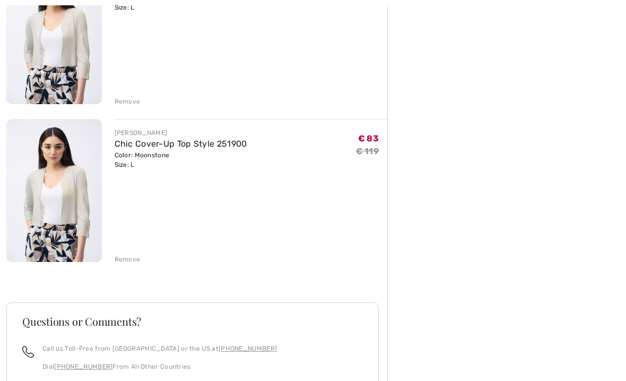
click at [130, 259] on div "Remove" at bounding box center [128, 259] width 26 height 10
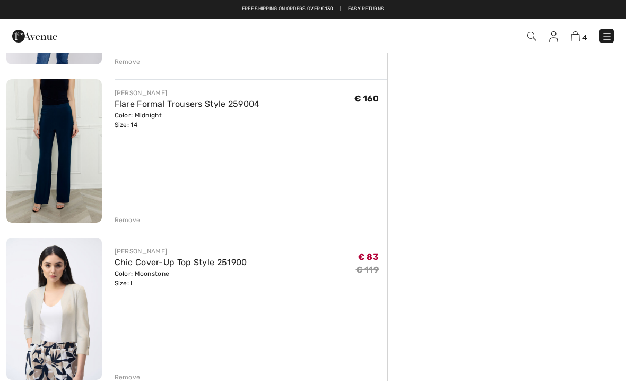
scroll to position [375, 0]
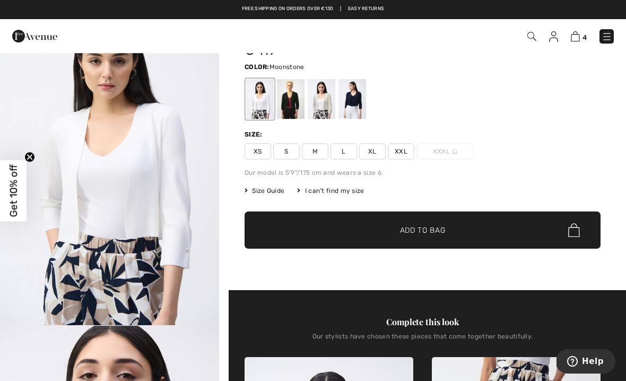
click at [323, 103] on div at bounding box center [322, 99] width 28 height 40
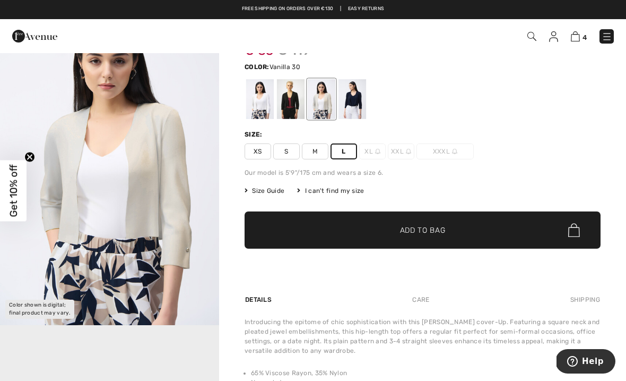
click at [260, 96] on div at bounding box center [260, 99] width 28 height 40
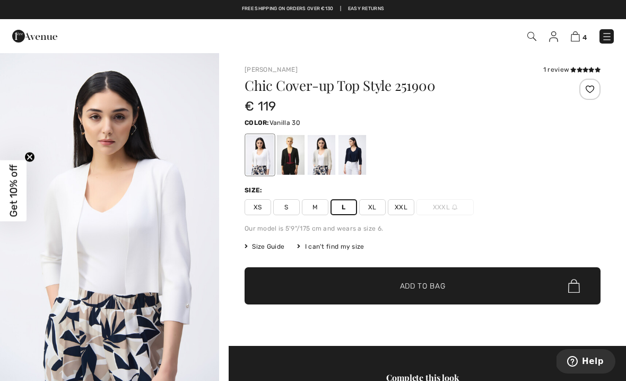
click at [291, 154] on div at bounding box center [291, 155] width 28 height 40
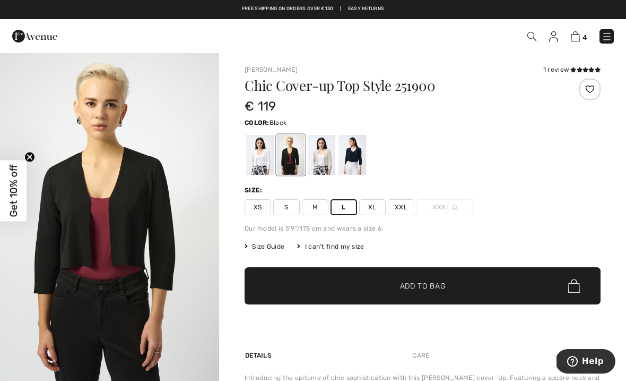
click at [327, 151] on div at bounding box center [322, 155] width 28 height 40
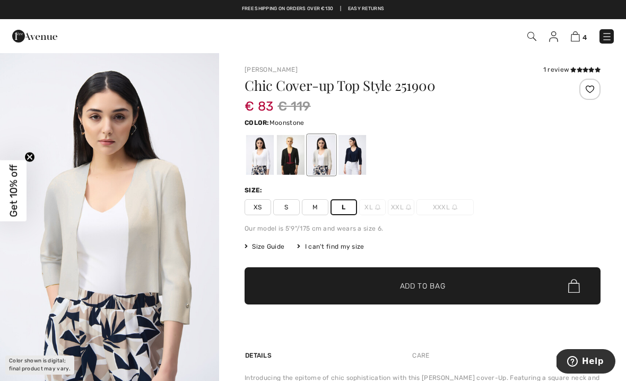
click at [571, 39] on img at bounding box center [575, 36] width 9 height 10
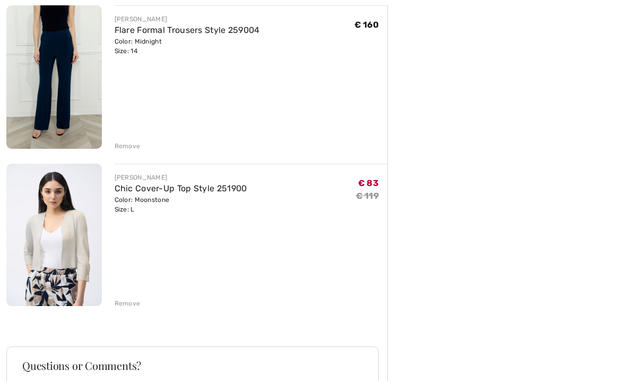
scroll to position [450, 0]
click at [124, 304] on div "Remove" at bounding box center [128, 303] width 26 height 10
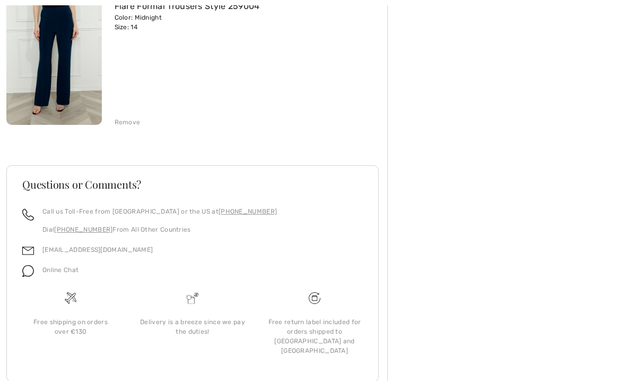
scroll to position [473, 0]
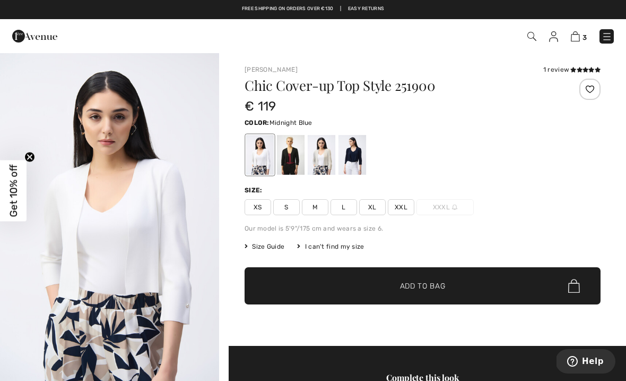
click at [366, 163] on div at bounding box center [353, 155] width 28 height 40
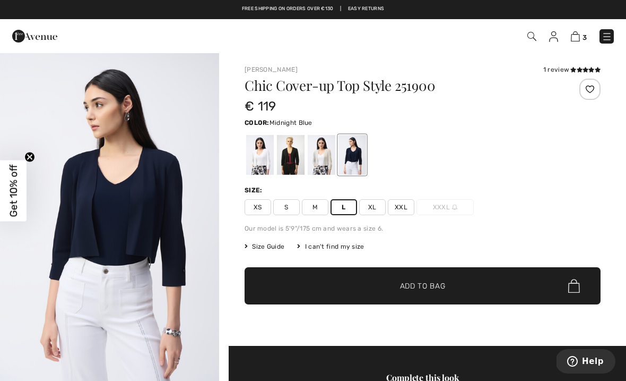
click at [393, 289] on span "✔ Added to Bag" at bounding box center [407, 285] width 65 height 11
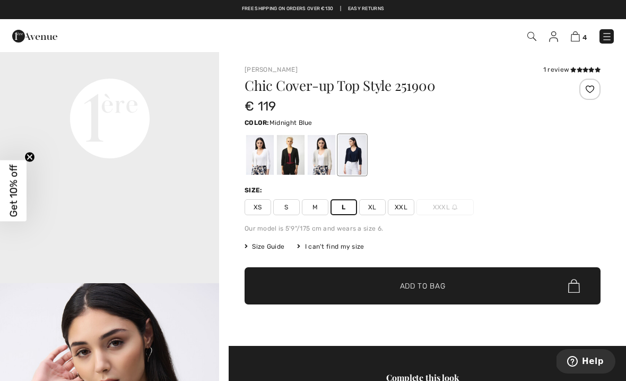
scroll to position [756, 0]
click at [357, 152] on div at bounding box center [353, 155] width 28 height 40
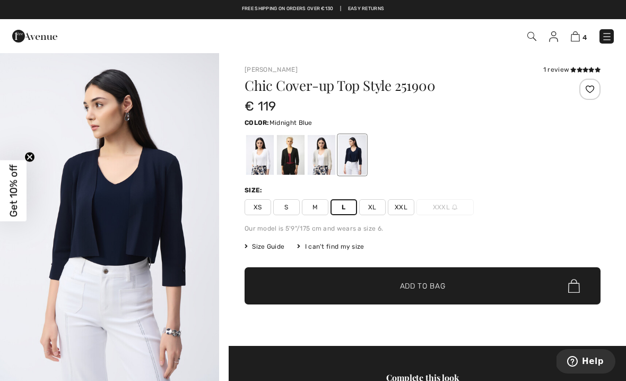
click at [326, 153] on div at bounding box center [322, 155] width 28 height 40
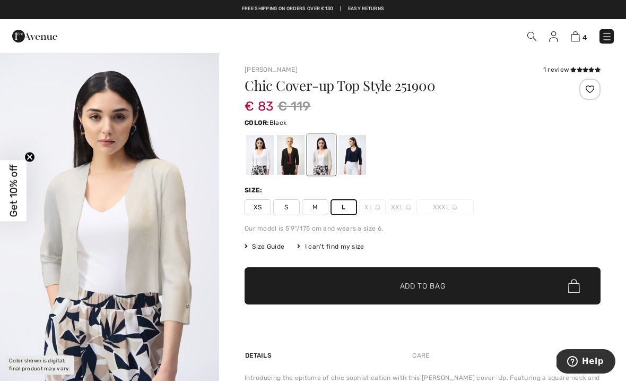
click at [294, 151] on div at bounding box center [291, 155] width 28 height 40
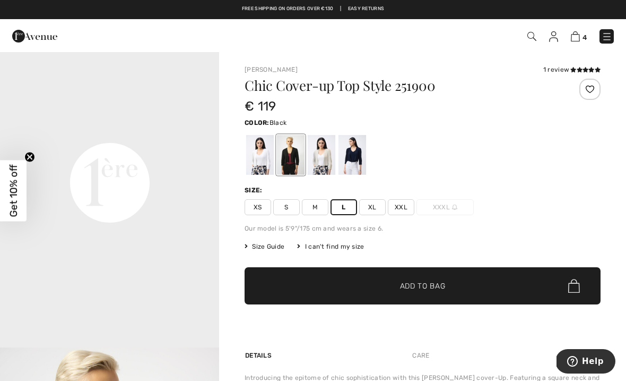
scroll to position [692, 0]
click at [358, 148] on div at bounding box center [353, 155] width 28 height 40
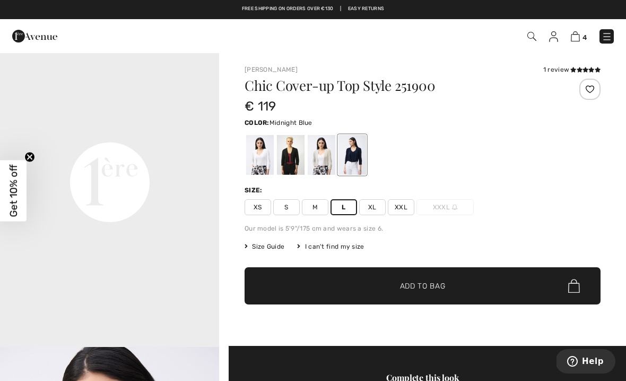
scroll to position [0, 0]
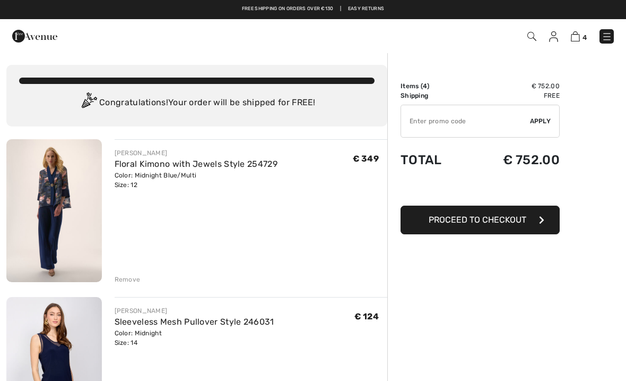
click at [506, 177] on td "€ 752.00" at bounding box center [514, 160] width 92 height 36
click at [127, 276] on div "Remove" at bounding box center [128, 279] width 26 height 10
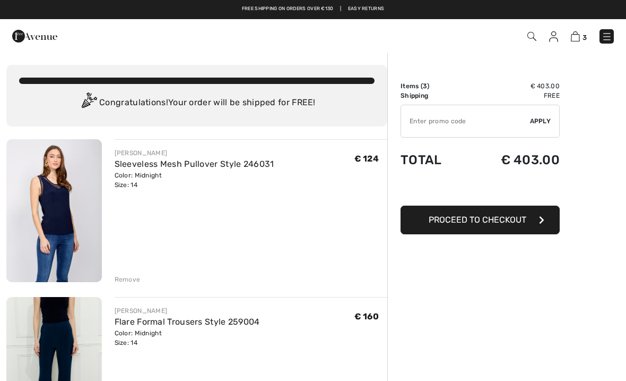
click at [120, 274] on div "Remove" at bounding box center [128, 279] width 26 height 10
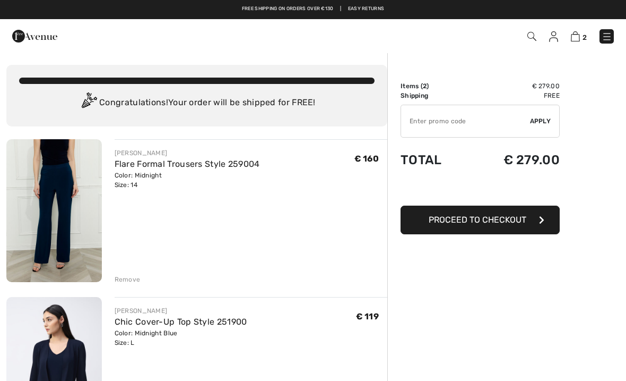
click at [123, 275] on div "Remove" at bounding box center [128, 279] width 26 height 10
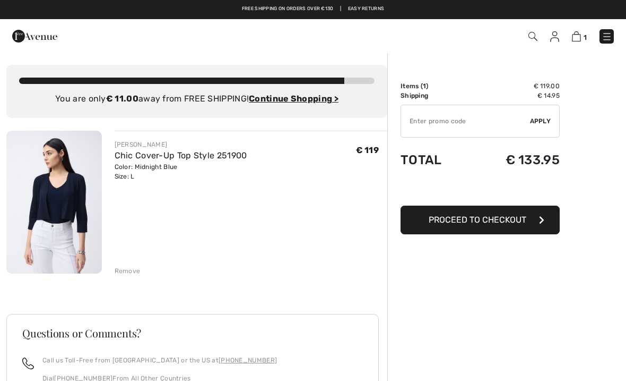
click at [125, 272] on div "Remove" at bounding box center [128, 271] width 26 height 10
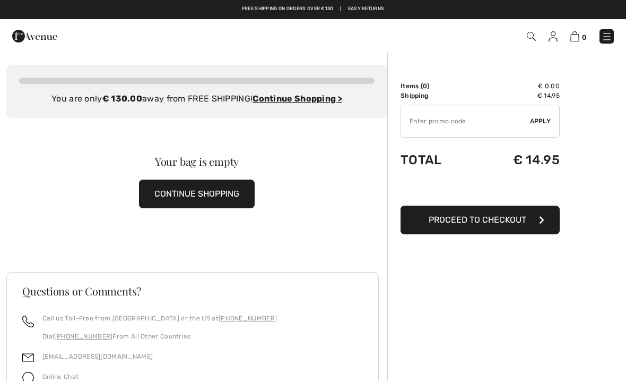
click at [188, 189] on button "CONTINUE SHOPPING" at bounding box center [197, 193] width 116 height 29
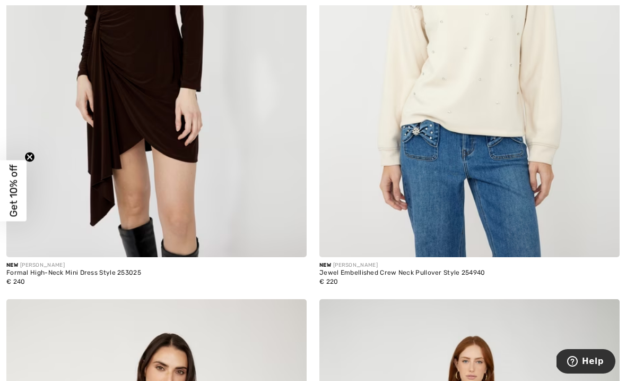
scroll to position [1826, 0]
